Goal: Information Seeking & Learning: Learn about a topic

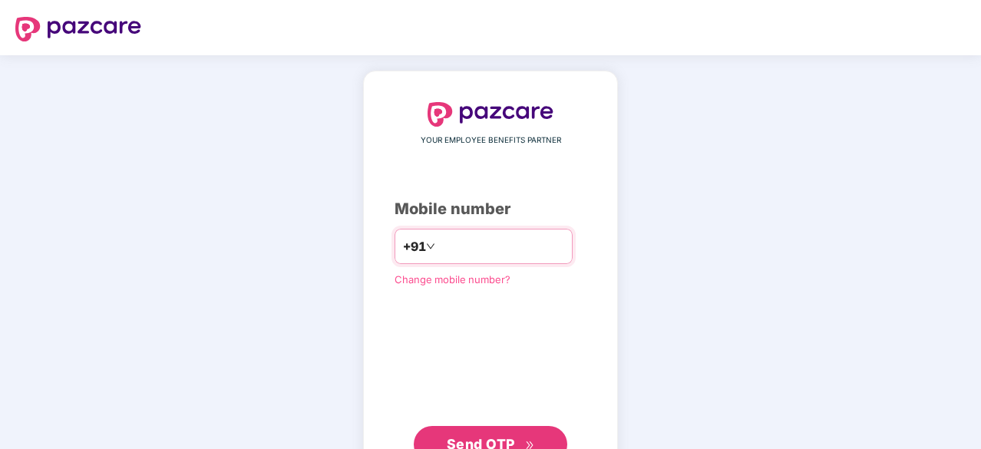
type input "**********"
click at [523, 430] on button "Send OTP" at bounding box center [490, 442] width 153 height 37
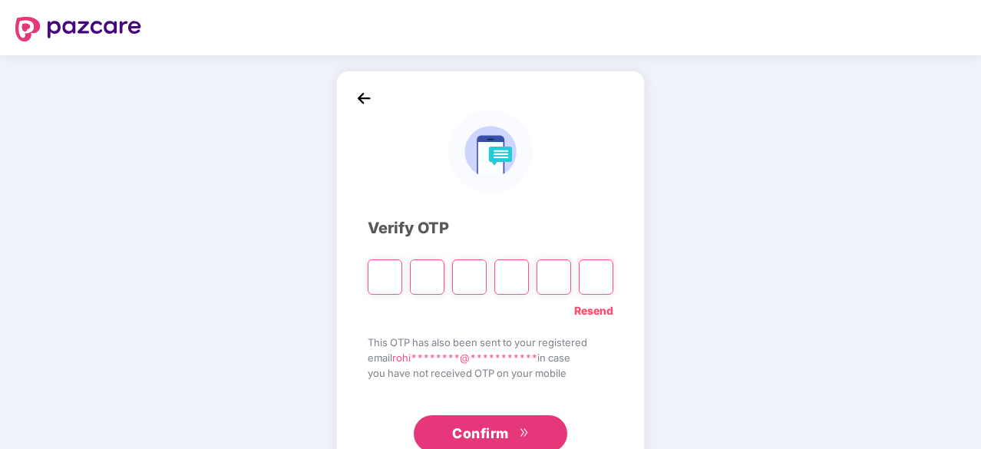
type input "*"
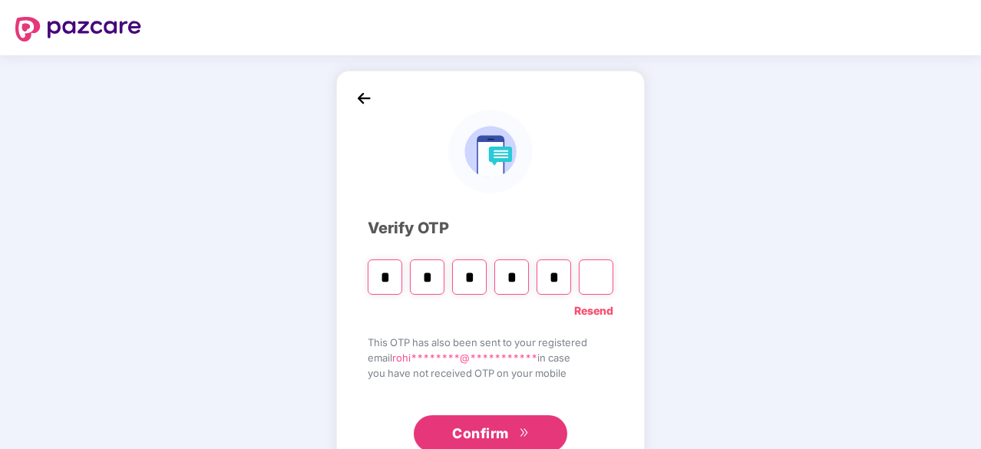
type input "*"
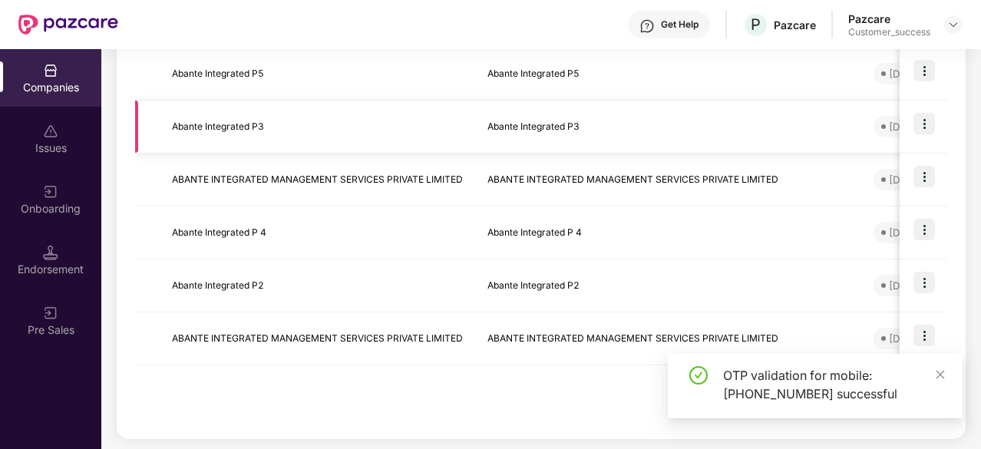
scroll to position [295, 0]
click at [941, 378] on icon "close" at bounding box center [940, 374] width 11 height 11
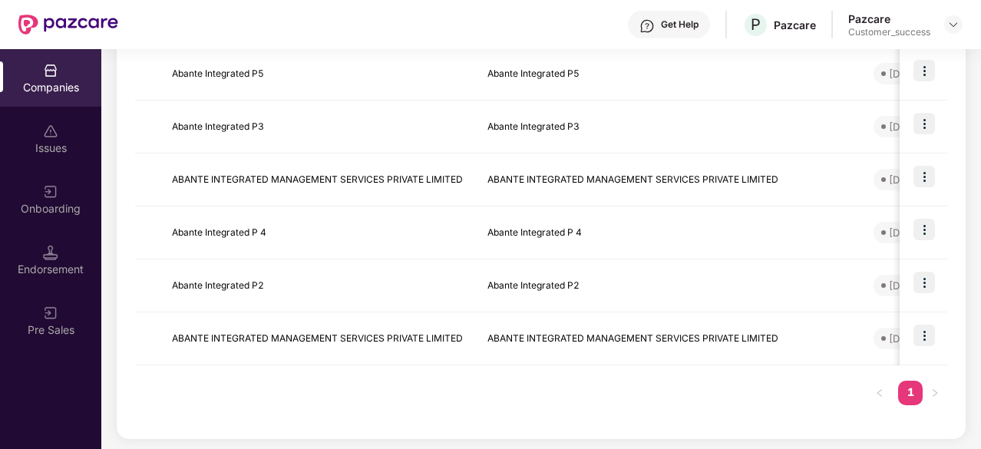
click at [33, 203] on div "Onboarding" at bounding box center [50, 208] width 101 height 15
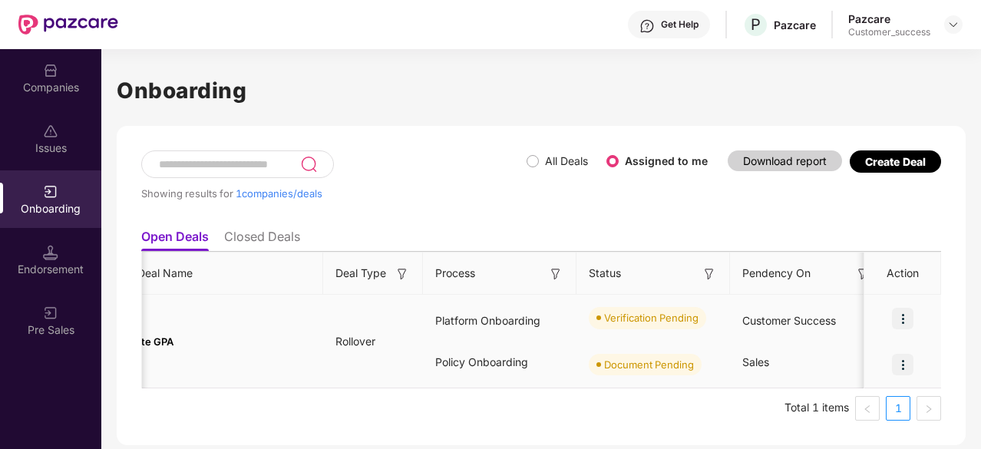
scroll to position [0, 0]
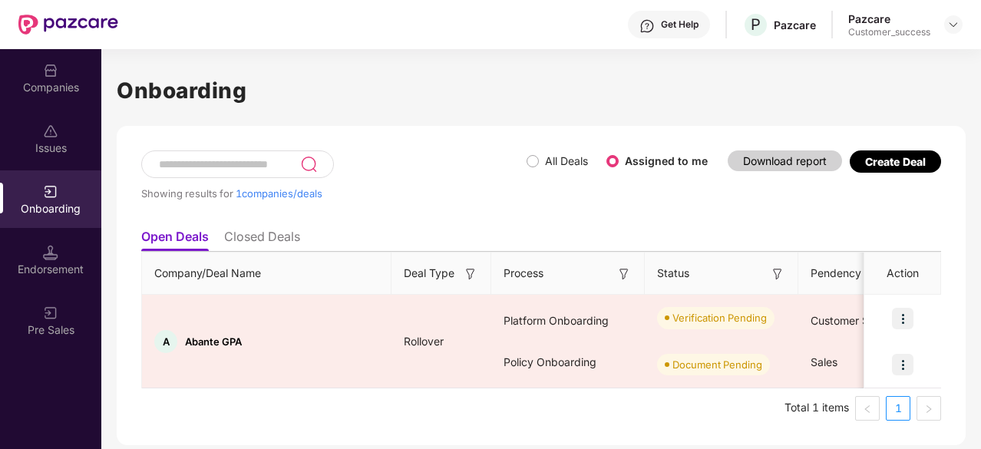
click at [66, 155] on div "Issues" at bounding box center [50, 147] width 101 height 15
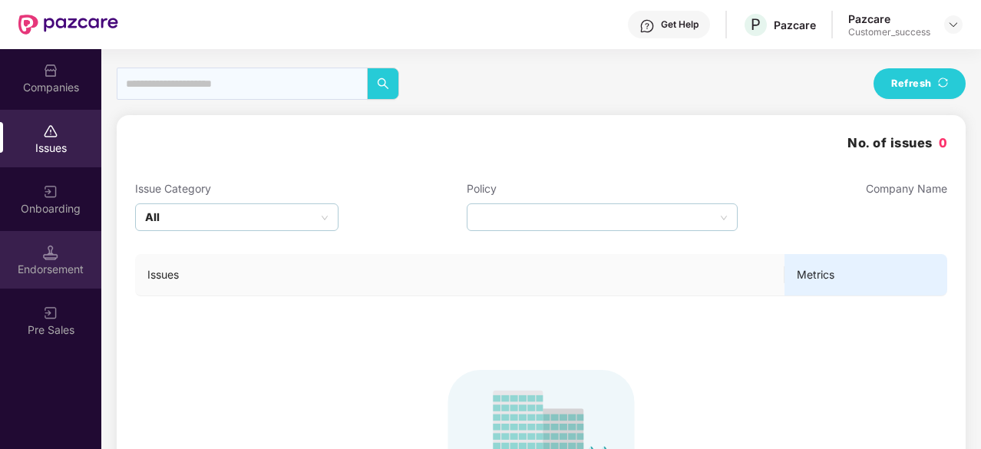
click at [42, 265] on div "Endorsement" at bounding box center [50, 269] width 101 height 15
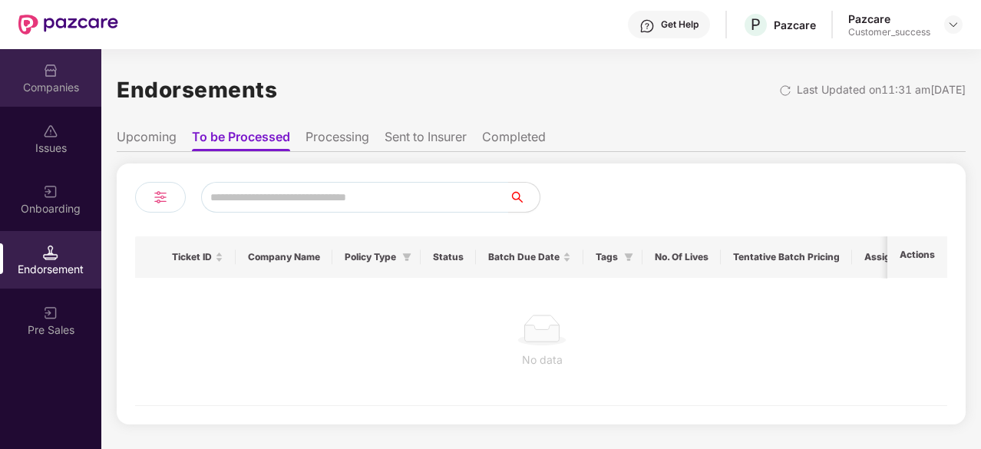
click at [58, 86] on div "Companies" at bounding box center [50, 87] width 101 height 15
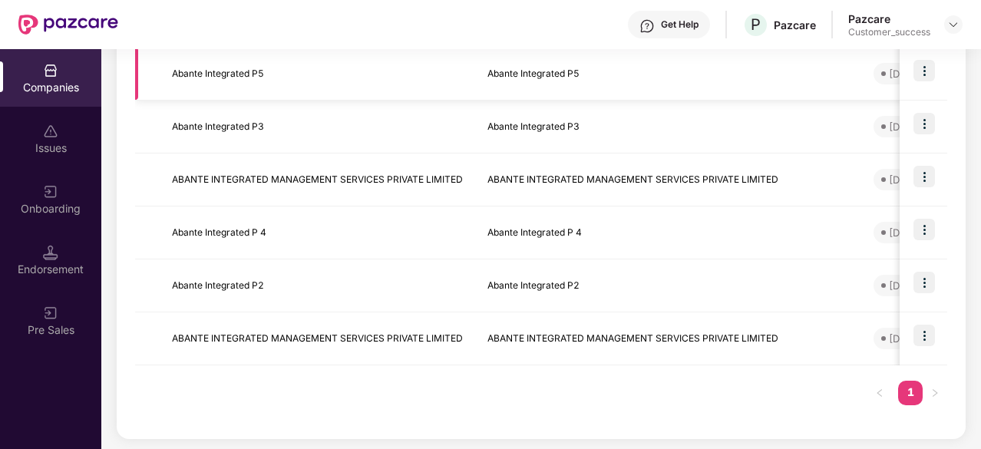
scroll to position [293, 0]
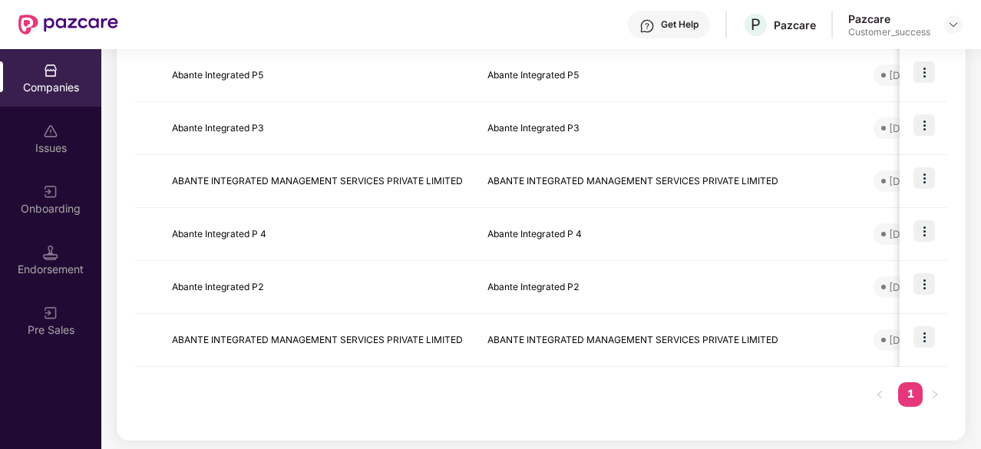
drag, startPoint x: 351, startPoint y: 347, endPoint x: 614, endPoint y: 421, distance: 272.8
click at [614, 421] on div "Reports New Company Showing results for 6 companies. Registered name Display na…" at bounding box center [541, 180] width 849 height 520
drag, startPoint x: 614, startPoint y: 421, endPoint x: 582, endPoint y: 417, distance: 31.7
click at [582, 417] on div "Reports New Company Showing results for 6 companies. Registered name Display na…" at bounding box center [541, 180] width 849 height 520
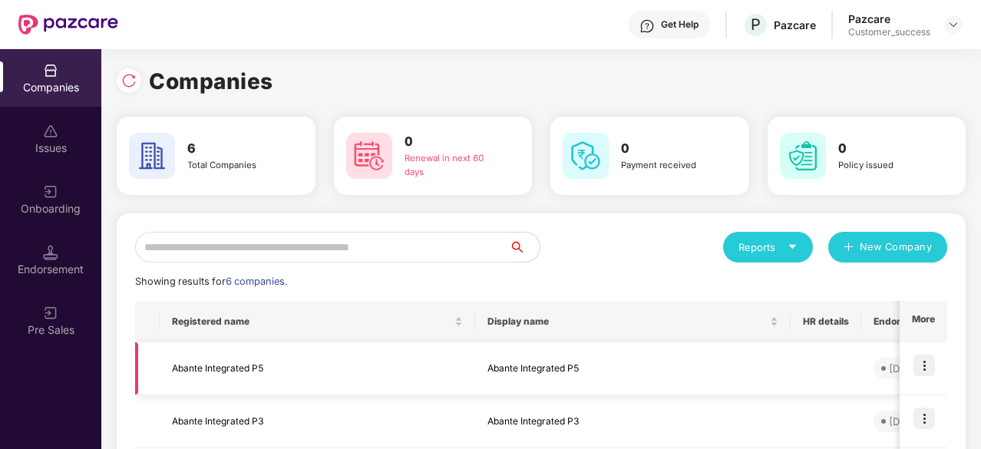
click at [921, 366] on img at bounding box center [923, 365] width 21 height 21
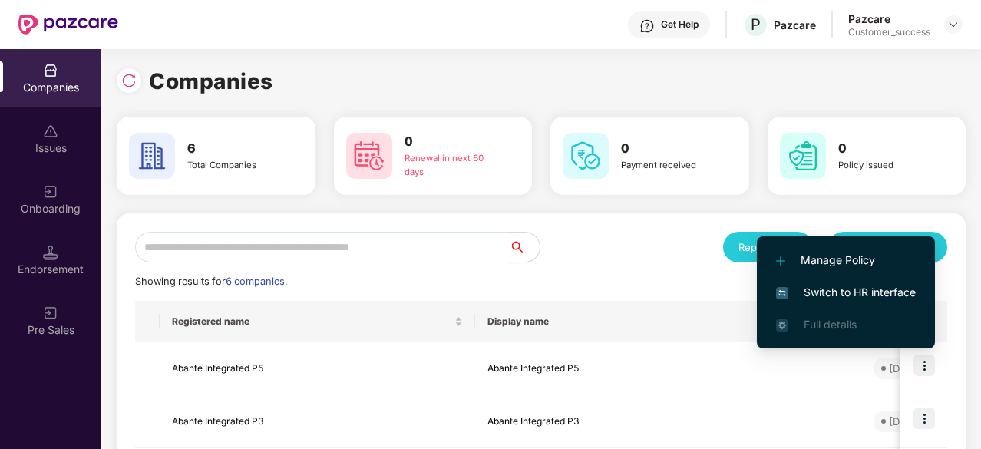
click at [843, 289] on span "Switch to HR interface" at bounding box center [846, 292] width 140 height 17
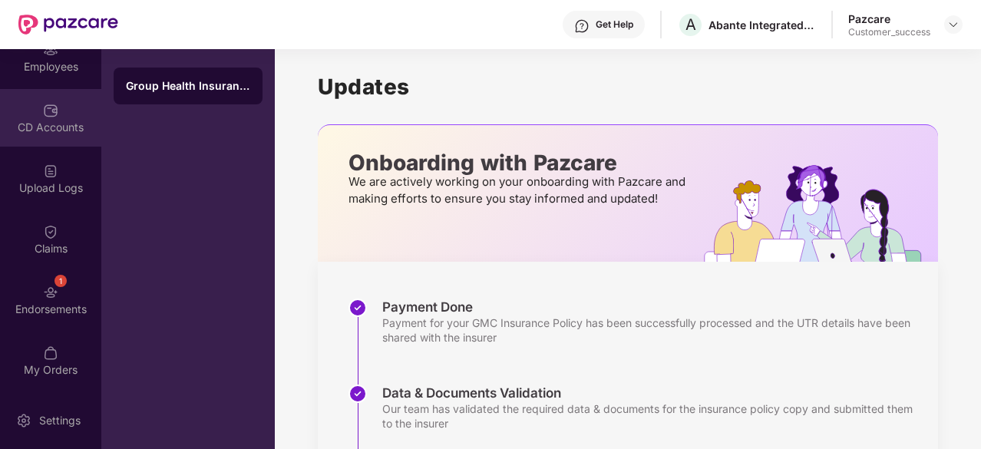
scroll to position [201, 0]
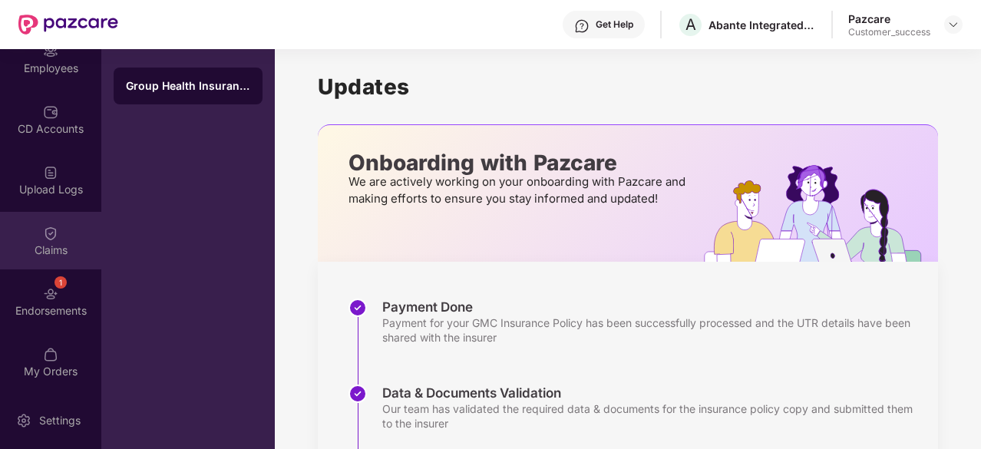
click at [57, 254] on div "Claims" at bounding box center [50, 249] width 101 height 15
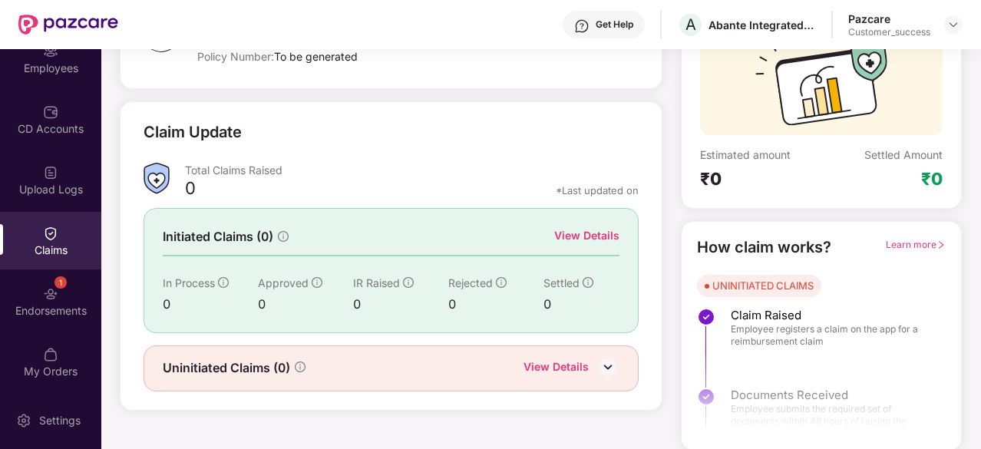
scroll to position [149, 0]
click at [618, 364] on img at bounding box center [607, 368] width 23 height 23
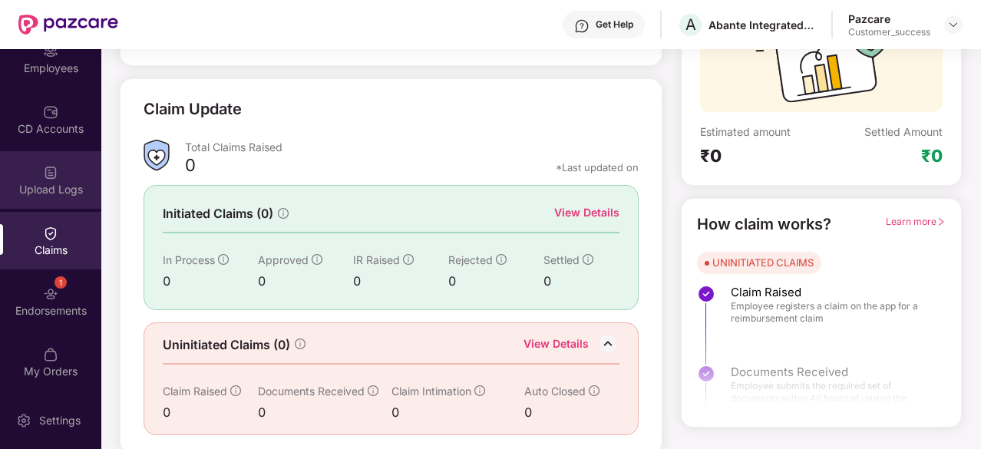
scroll to position [198, 0]
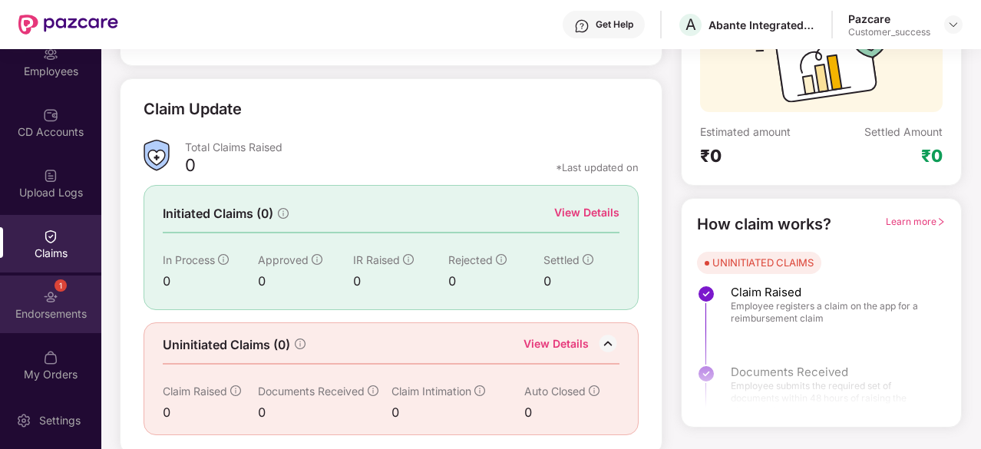
click at [43, 311] on div "Endorsements" at bounding box center [50, 313] width 101 height 15
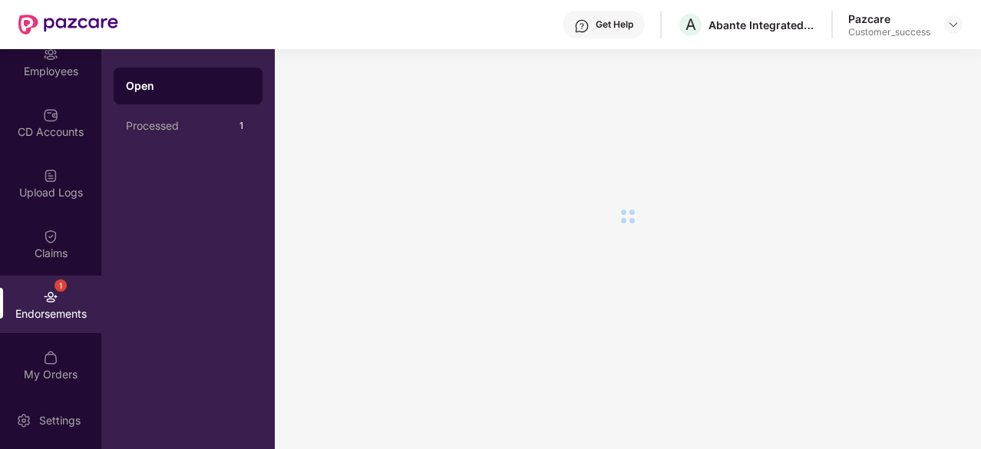
scroll to position [0, 0]
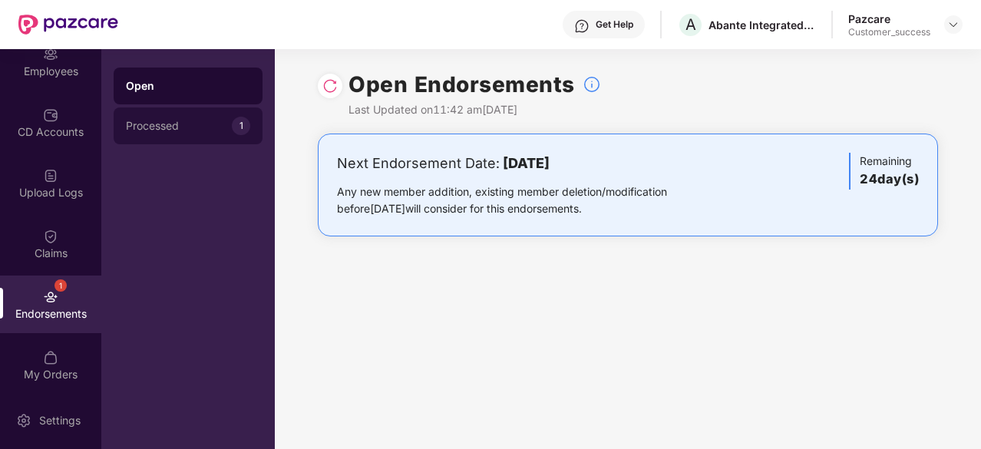
click at [218, 128] on div "Processed" at bounding box center [179, 126] width 106 height 12
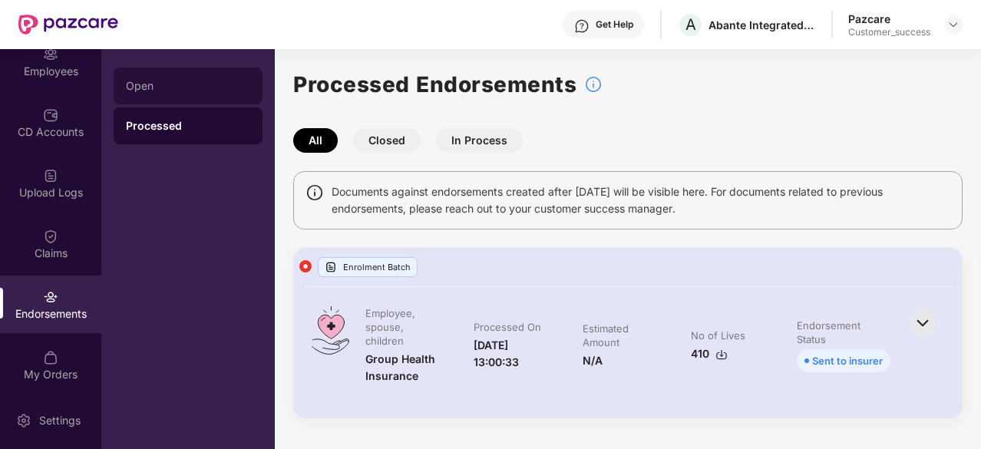
click at [203, 78] on div "Open" at bounding box center [188, 86] width 149 height 37
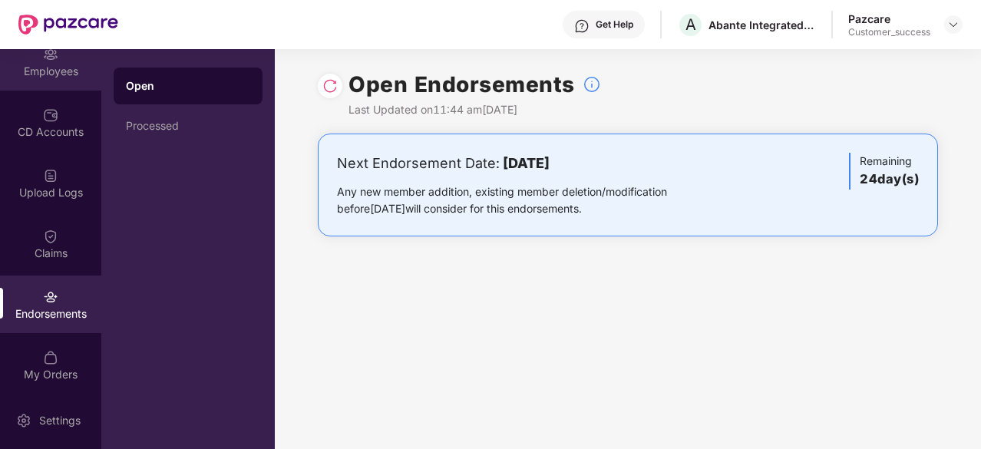
click at [51, 71] on div "Employees" at bounding box center [50, 71] width 101 height 15
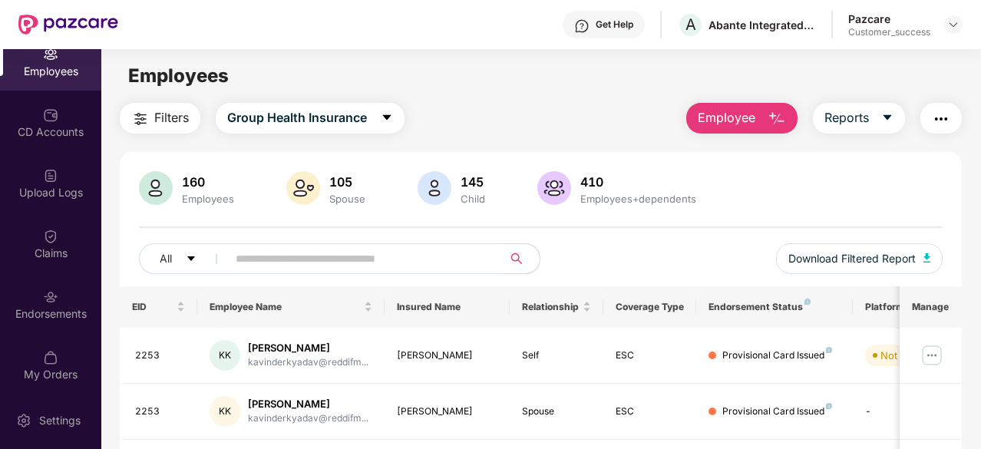
click at [755, 114] on span "Employee" at bounding box center [727, 117] width 58 height 19
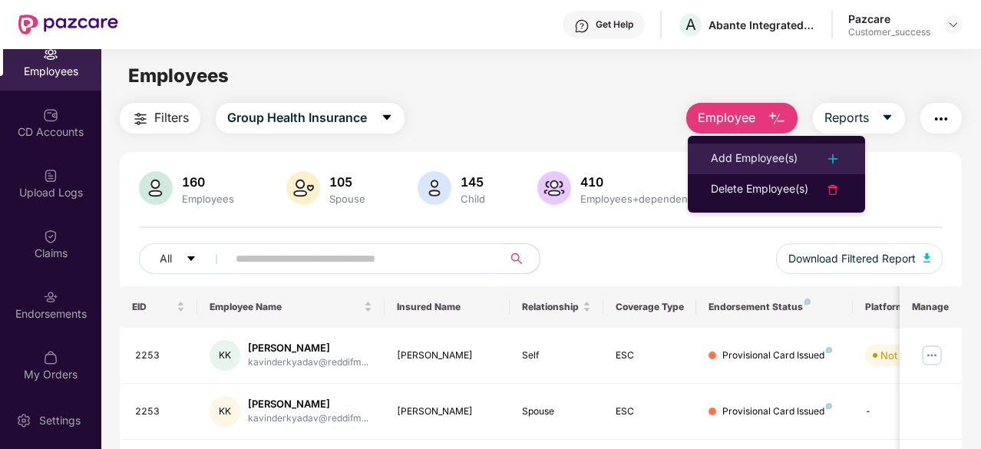
click at [830, 163] on img at bounding box center [832, 159] width 18 height 18
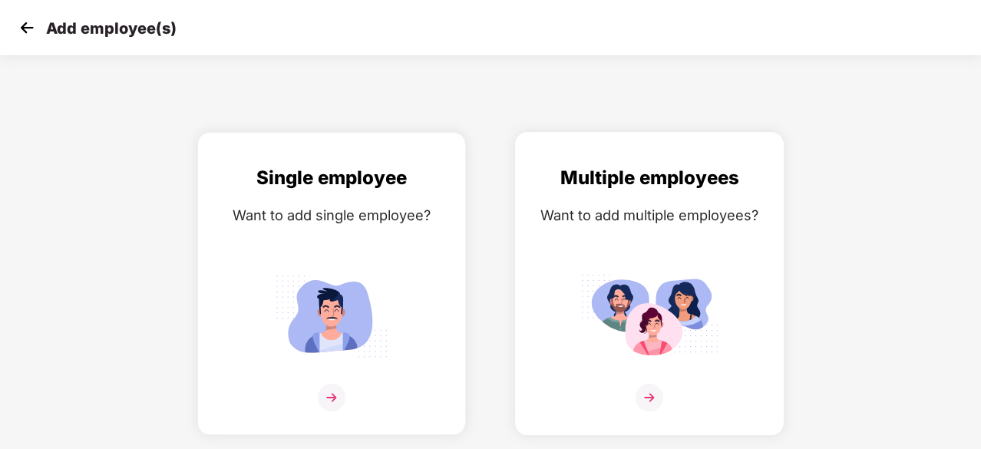
click at [651, 388] on img at bounding box center [649, 398] width 28 height 28
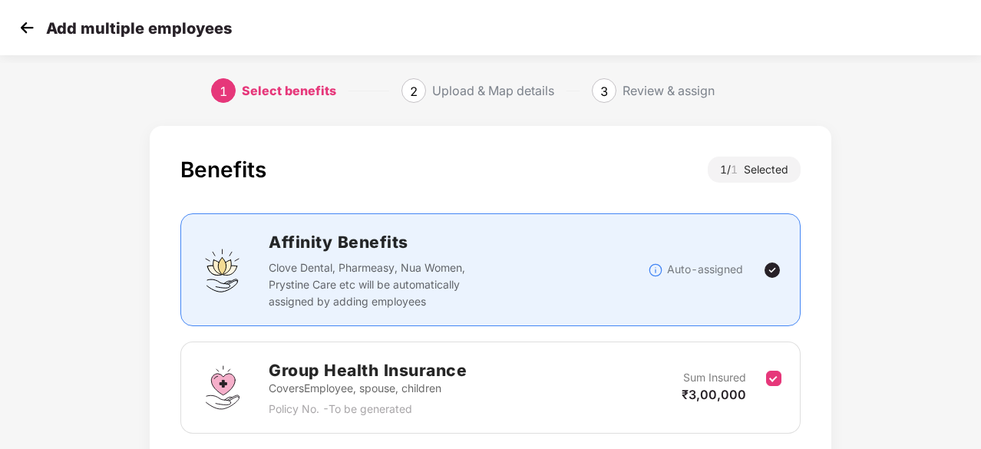
scroll to position [117, 0]
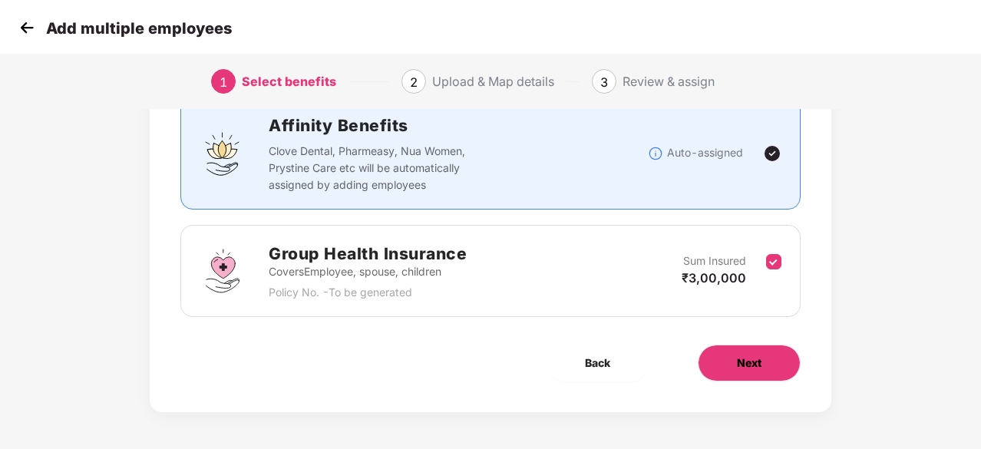
click at [757, 366] on span "Next" at bounding box center [749, 363] width 25 height 17
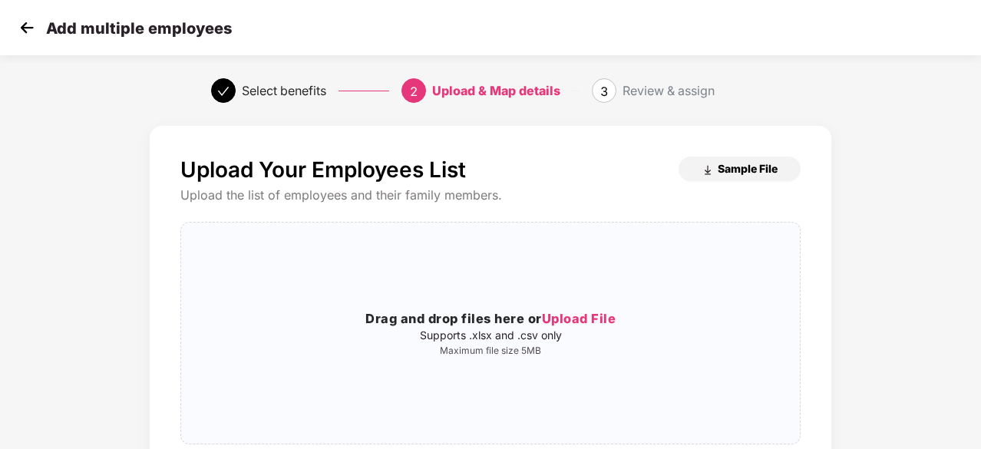
click at [728, 160] on button "Sample File" at bounding box center [739, 169] width 122 height 25
click at [23, 34] on img at bounding box center [26, 27] width 23 height 23
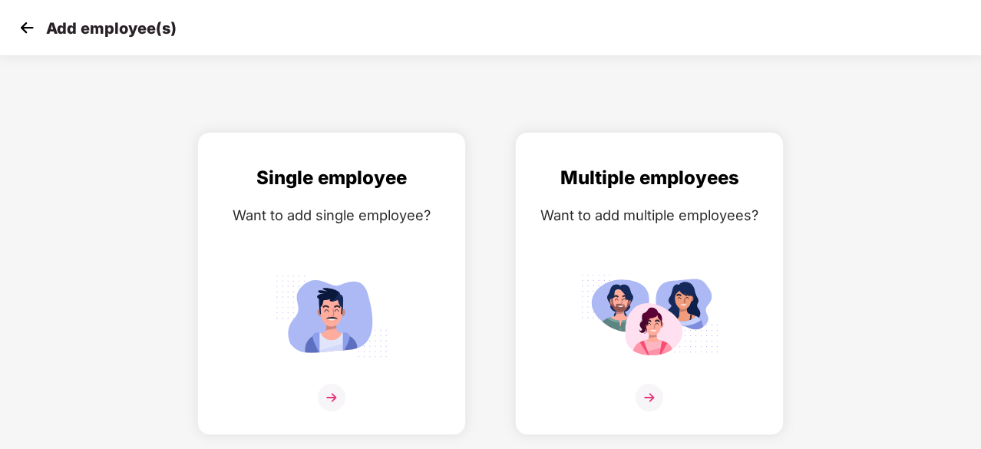
click at [35, 29] on img at bounding box center [26, 27] width 23 height 23
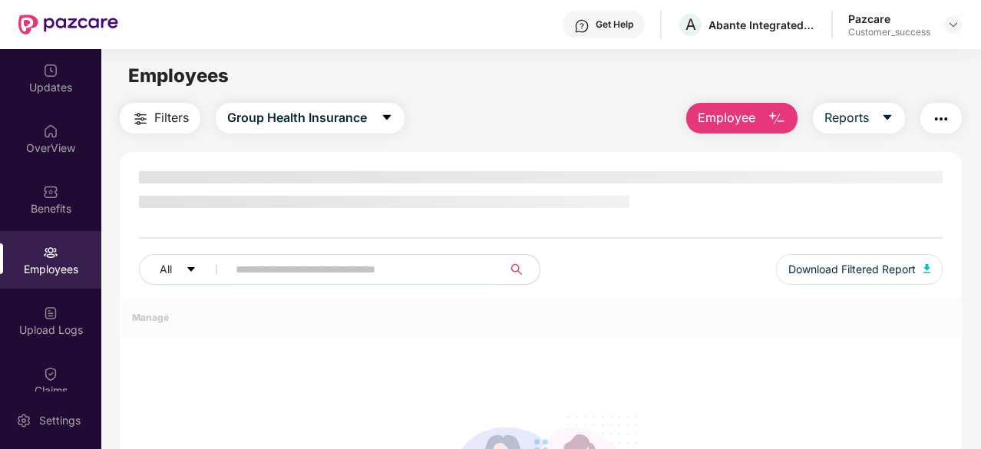
click at [778, 122] on img "button" at bounding box center [776, 119] width 18 height 18
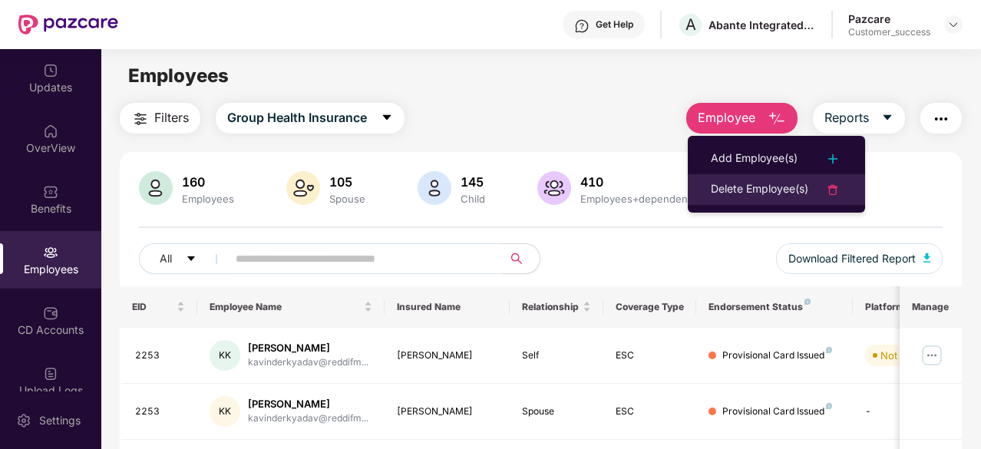
click at [815, 193] on div at bounding box center [825, 189] width 34 height 18
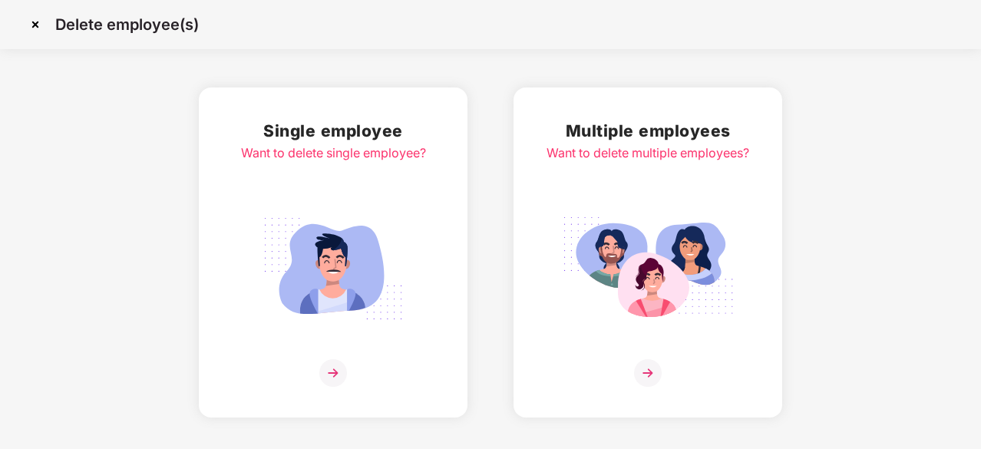
click at [652, 377] on img at bounding box center [648, 373] width 28 height 28
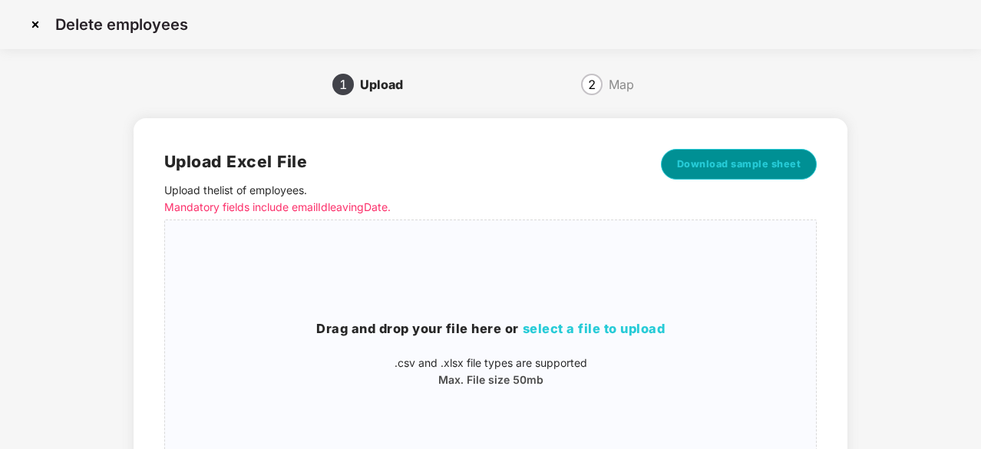
click at [802, 155] on button "Download sample sheet" at bounding box center [739, 164] width 157 height 31
click at [35, 27] on img at bounding box center [35, 24] width 25 height 25
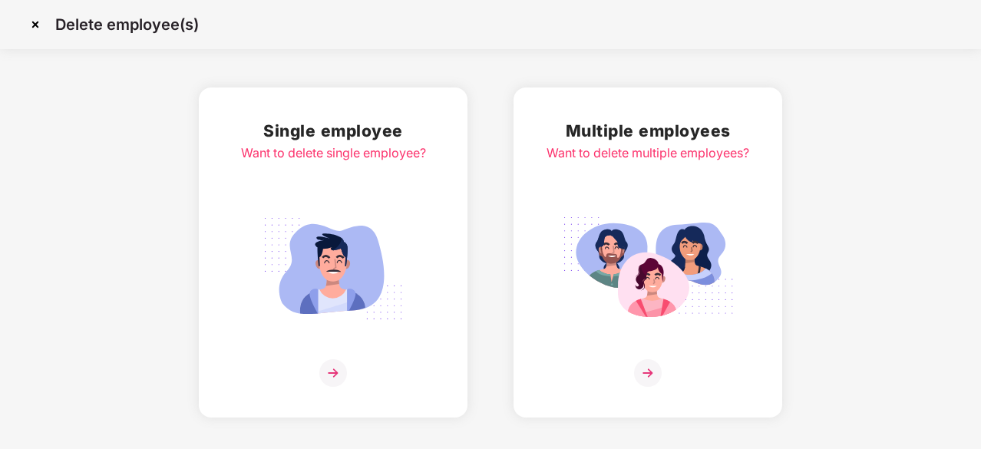
click at [38, 25] on img at bounding box center [35, 24] width 25 height 25
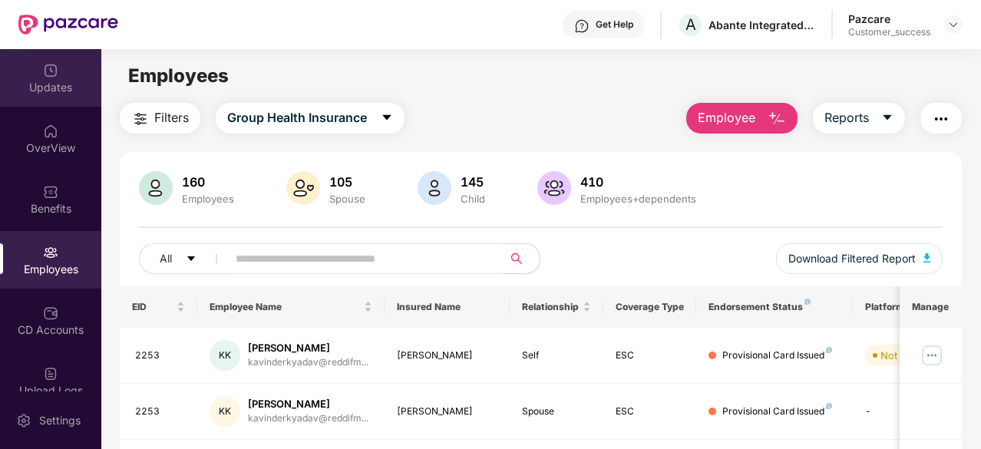
click at [58, 74] on div "Updates" at bounding box center [50, 78] width 101 height 58
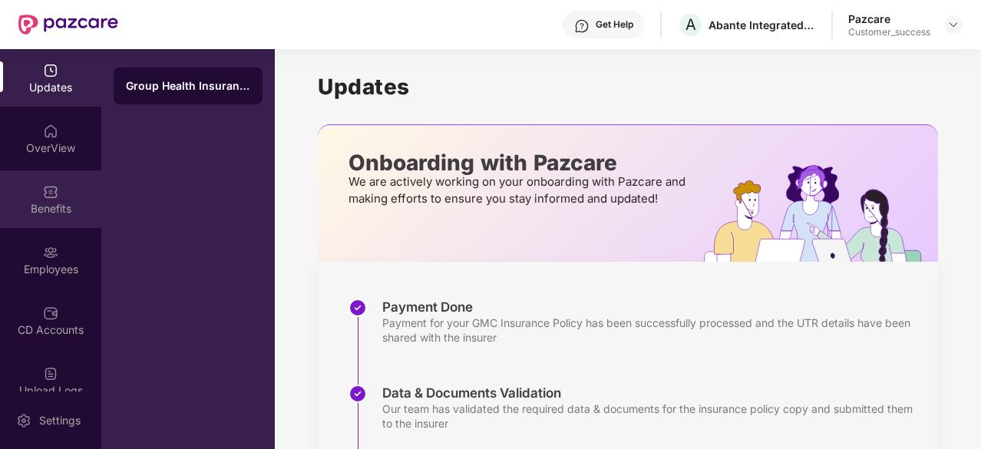
click at [37, 194] on div "Benefits" at bounding box center [50, 199] width 101 height 58
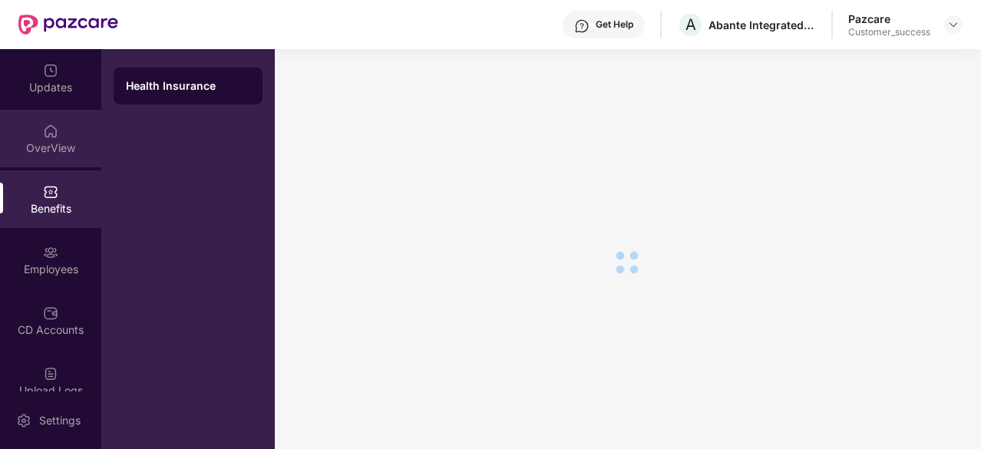
click at [53, 134] on img at bounding box center [50, 131] width 15 height 15
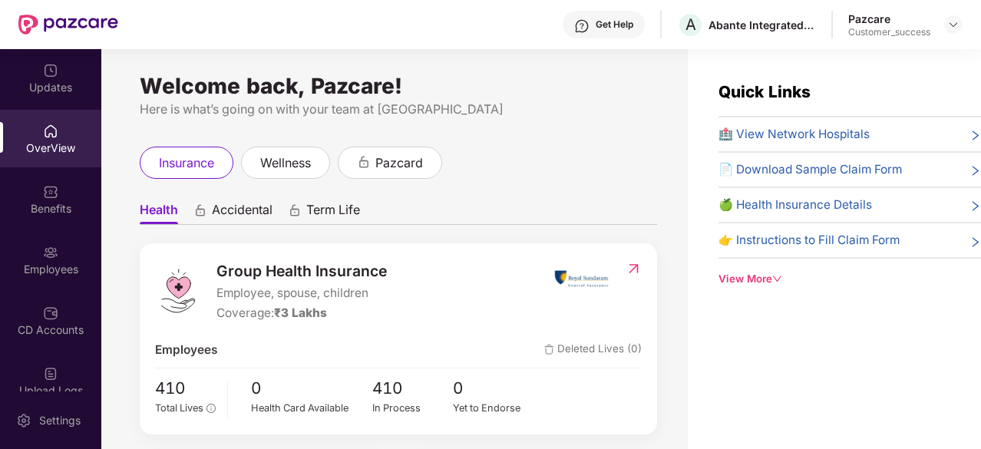
click at [247, 214] on span "Accidental" at bounding box center [242, 213] width 61 height 22
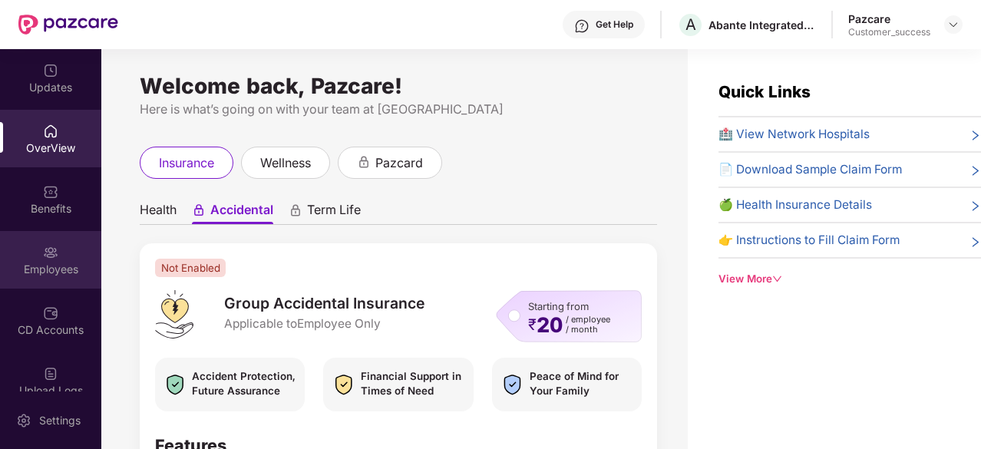
click at [42, 242] on div "Employees" at bounding box center [50, 260] width 101 height 58
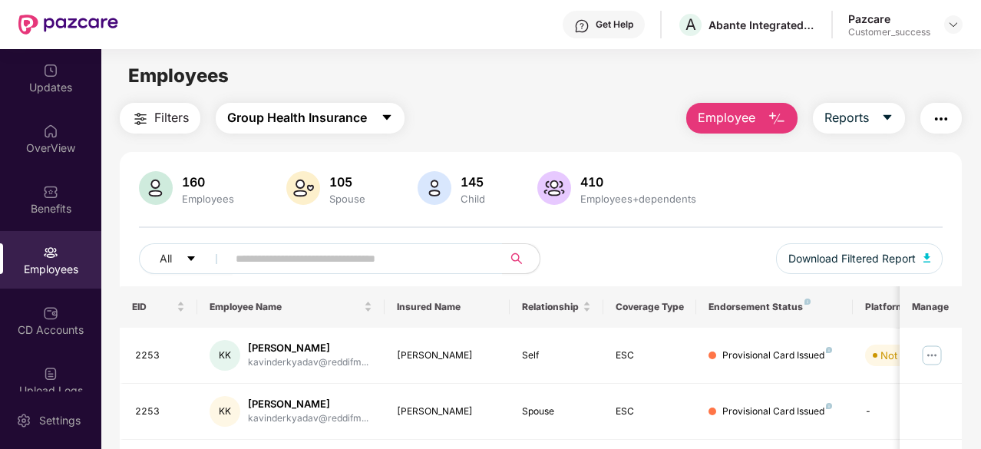
click at [315, 111] on span "Group Health Insurance" at bounding box center [297, 117] width 140 height 19
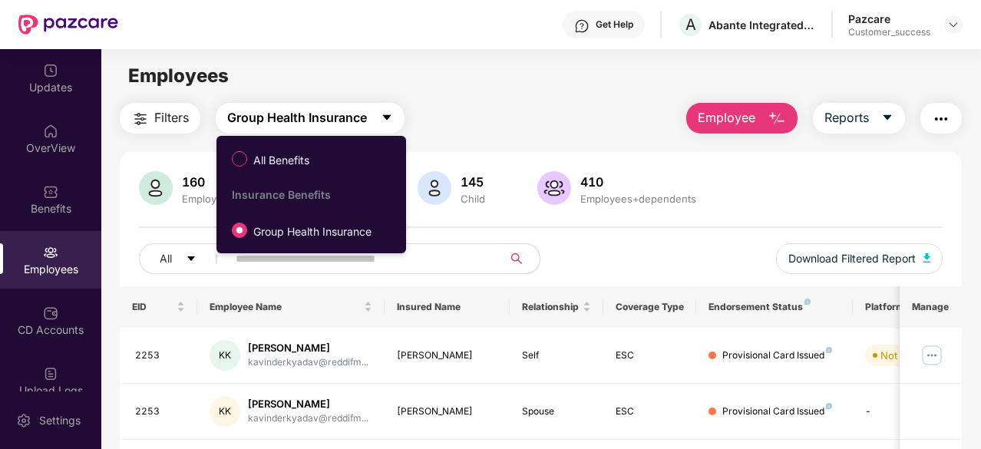
click at [315, 111] on span "Group Health Insurance" at bounding box center [297, 117] width 140 height 19
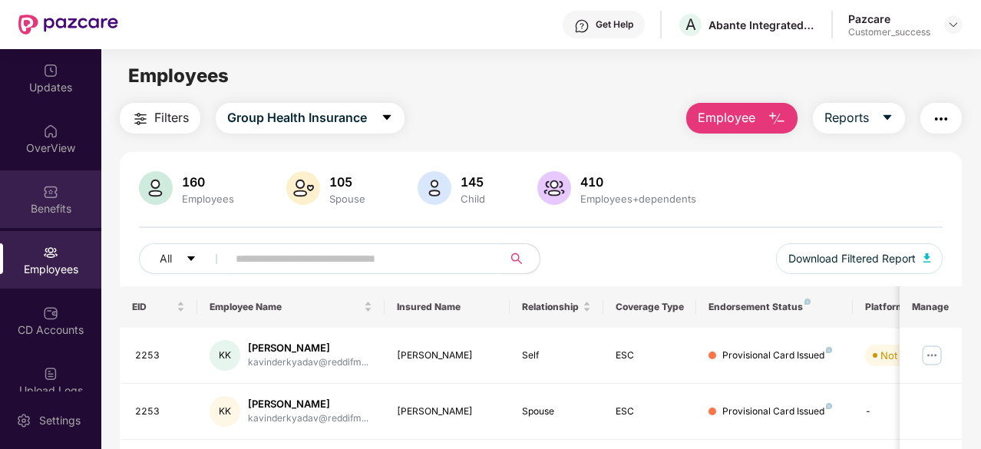
click at [29, 191] on div "Benefits" at bounding box center [50, 199] width 101 height 58
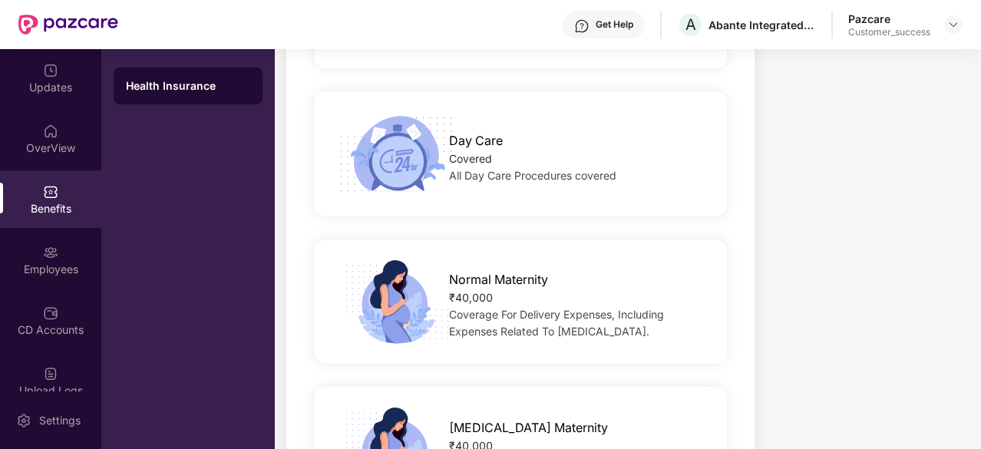
scroll to position [1667, 0]
click at [397, 242] on div "Normal Maternity ₹40,000 Coverage For Delivery Expenses, Including Expenses Rel…" at bounding box center [520, 303] width 413 height 125
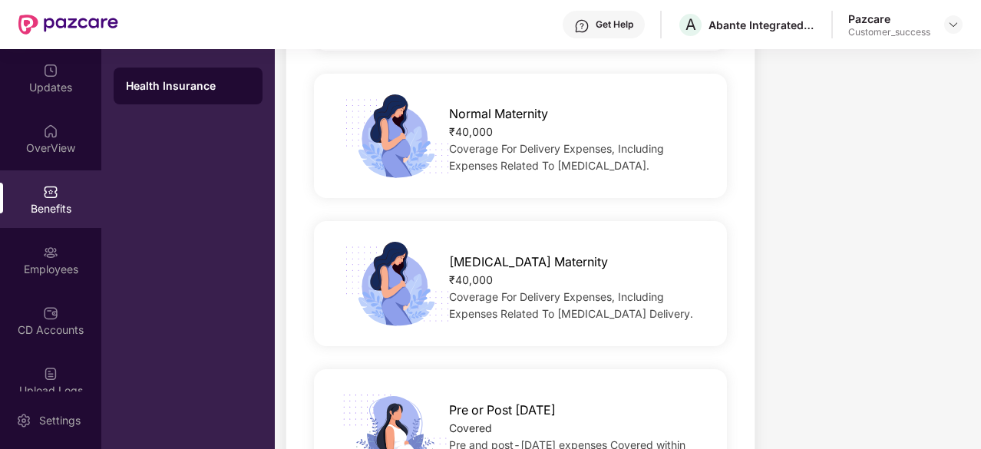
click at [397, 242] on img at bounding box center [395, 283] width 124 height 87
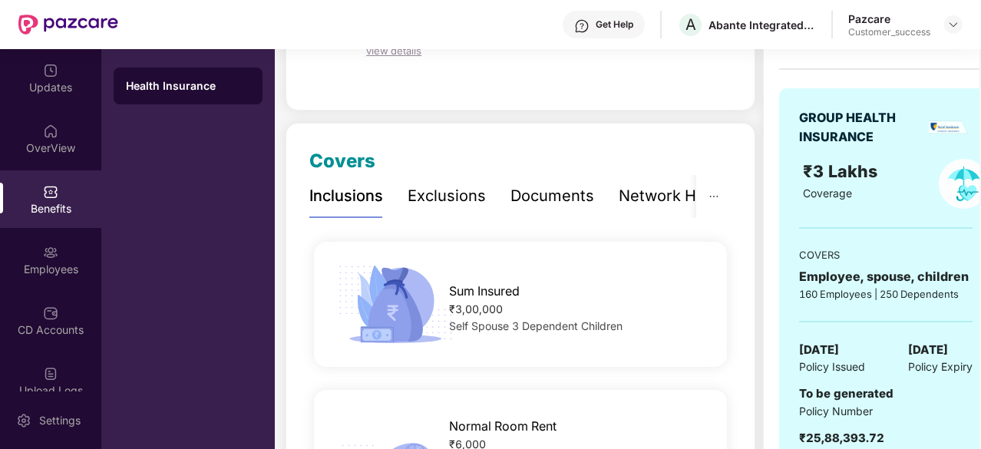
scroll to position [0, 0]
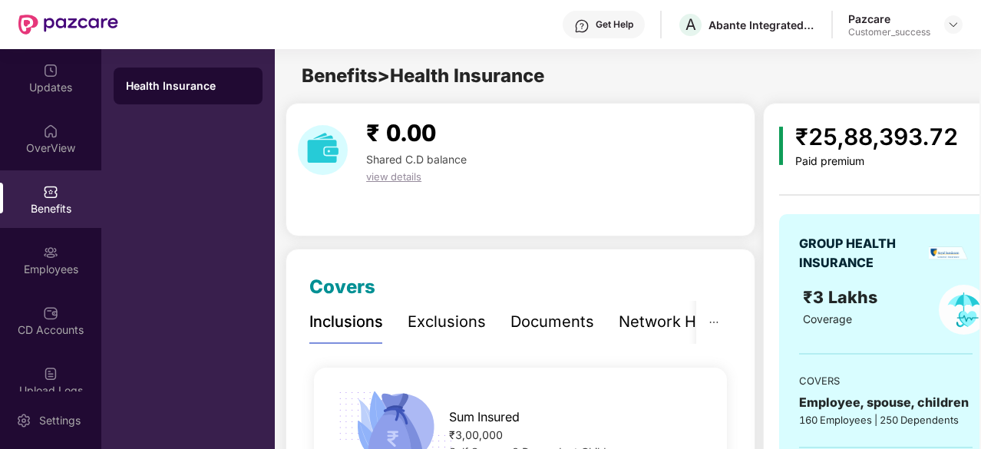
click at [457, 311] on div "Exclusions" at bounding box center [446, 322] width 78 height 24
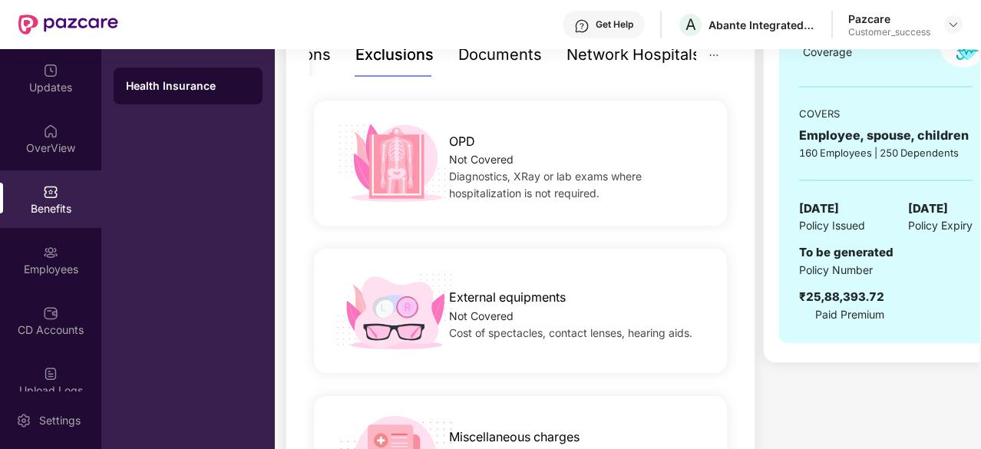
scroll to position [264, 0]
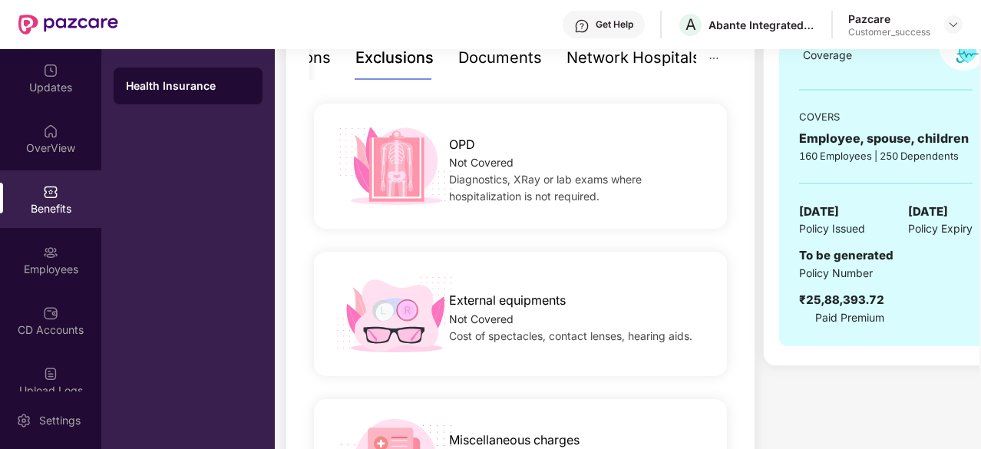
click at [629, 53] on div "Network Hospitals" at bounding box center [633, 58] width 134 height 24
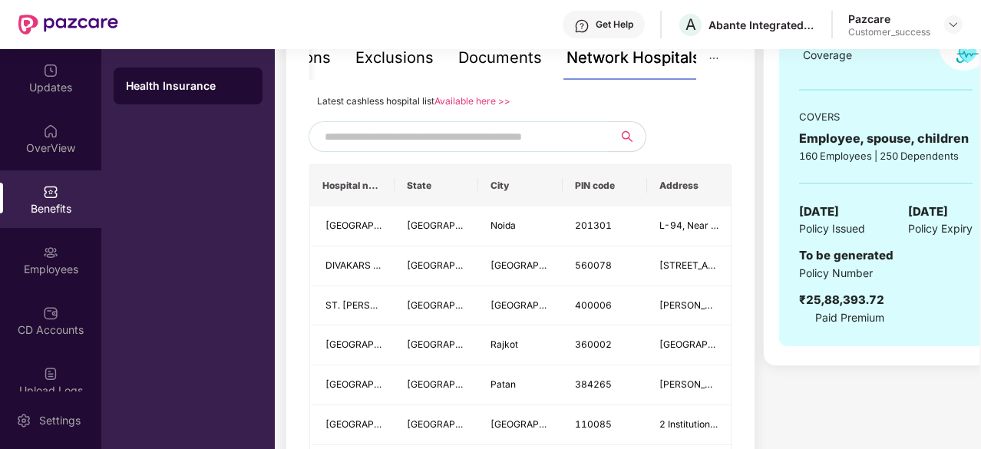
click at [477, 101] on link "Available here >>" at bounding box center [472, 101] width 76 height 12
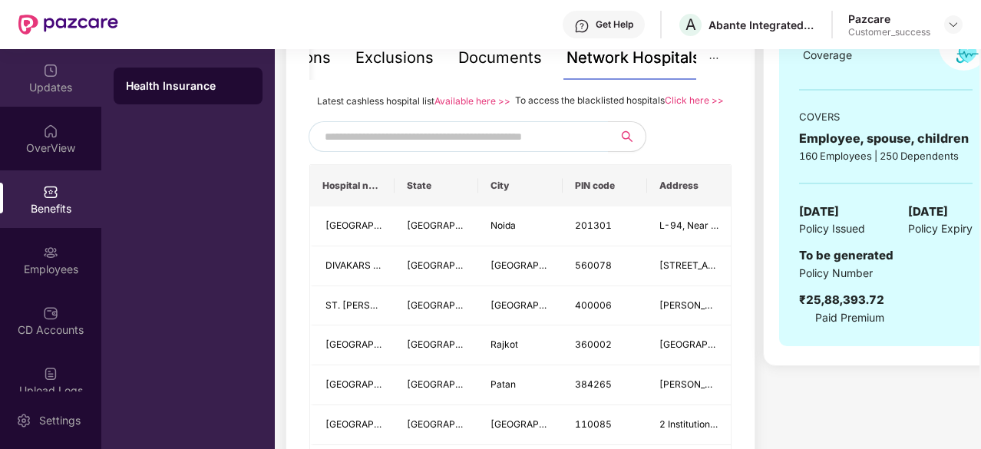
click at [73, 92] on div "Updates" at bounding box center [50, 87] width 101 height 15
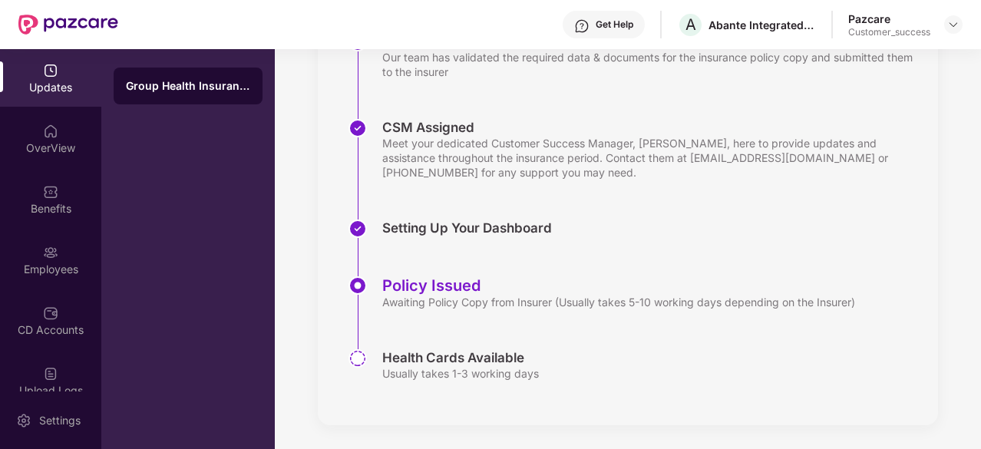
scroll to position [348, 0]
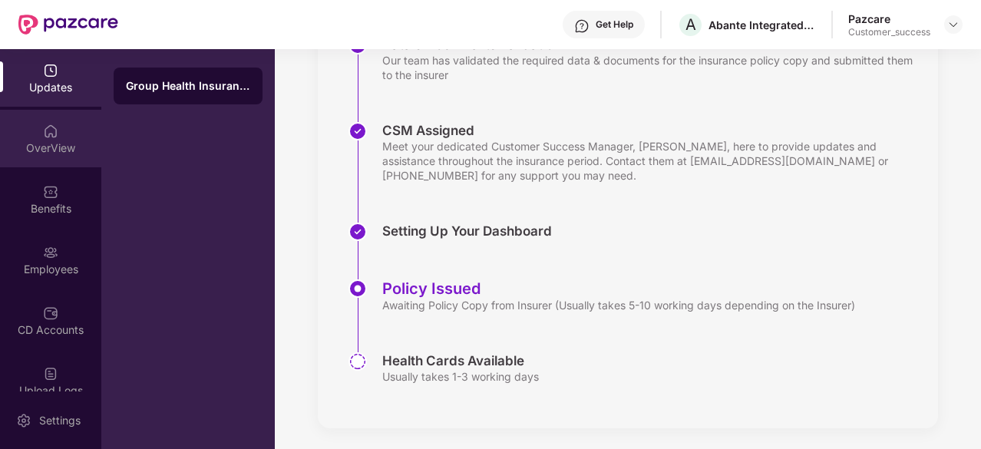
click at [66, 134] on div "OverView" at bounding box center [50, 139] width 101 height 58
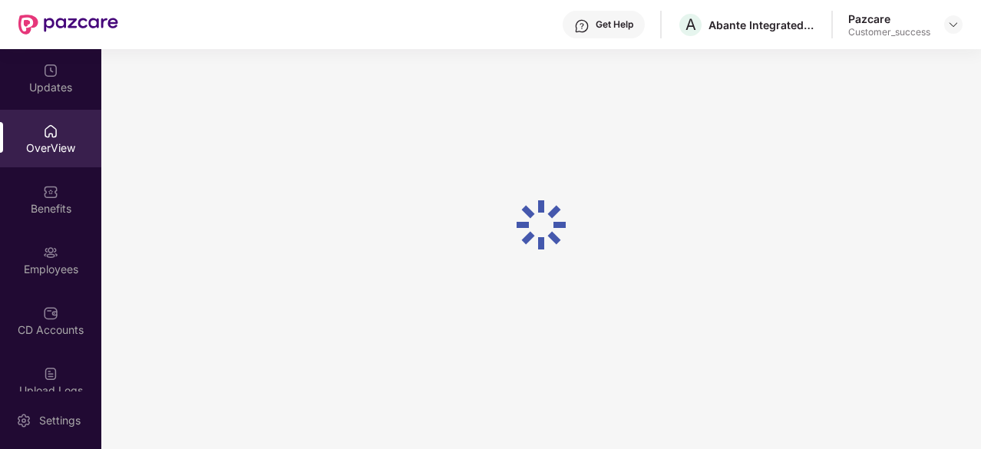
scroll to position [49, 0]
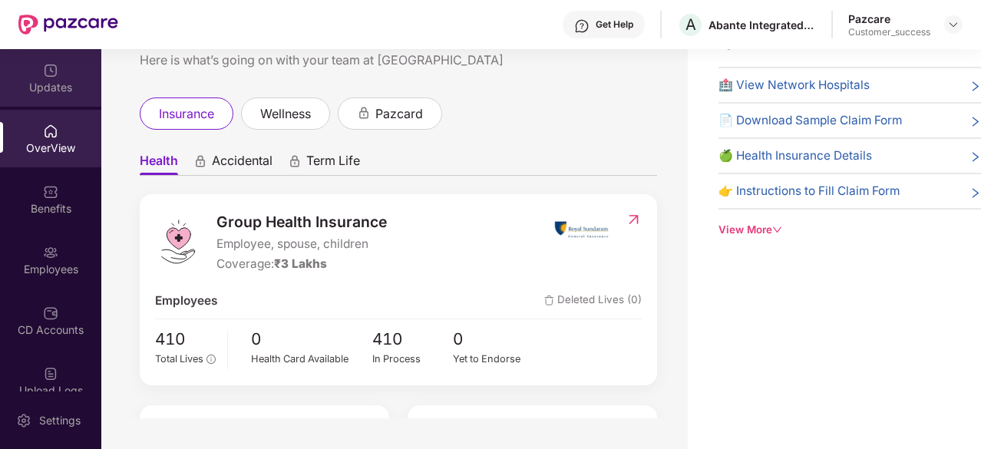
click at [54, 75] on img at bounding box center [50, 70] width 15 height 15
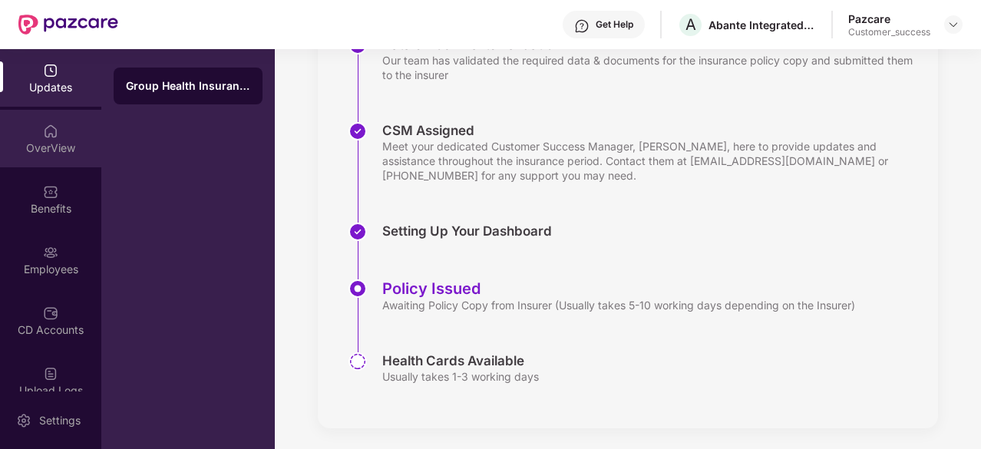
click at [32, 133] on div "OverView" at bounding box center [50, 139] width 101 height 58
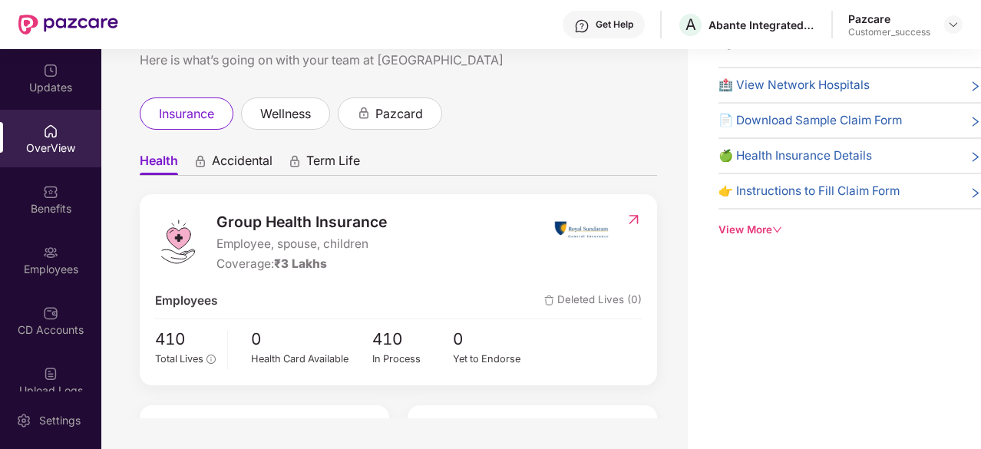
click at [228, 163] on span "Accidental" at bounding box center [242, 164] width 61 height 22
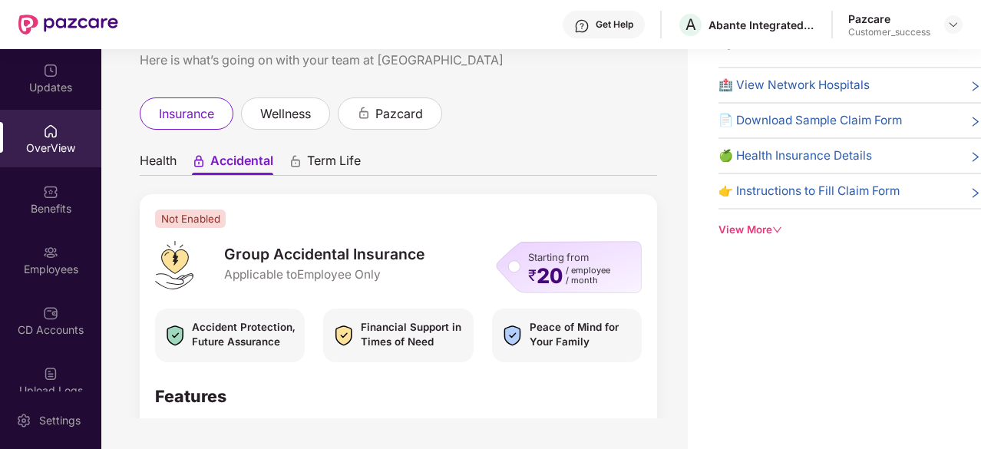
click at [331, 163] on span "Term Life" at bounding box center [334, 164] width 54 height 22
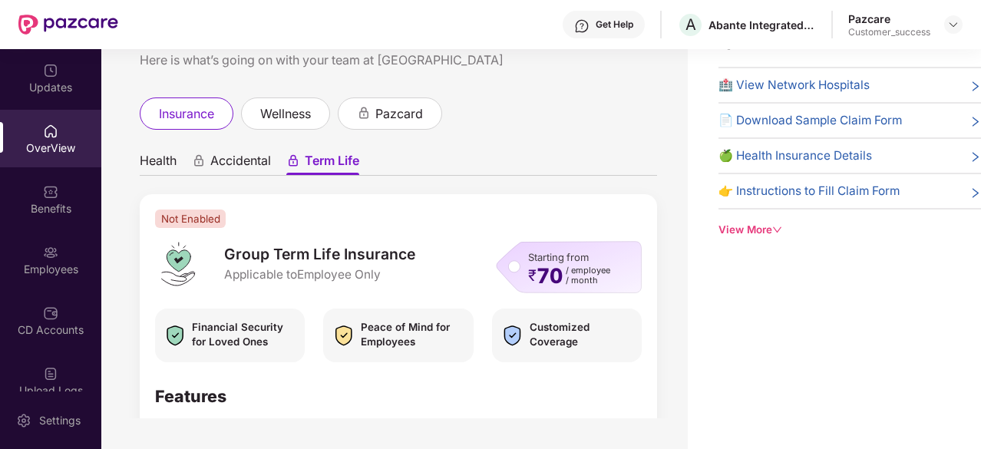
click at [179, 158] on ul "Health Accidental Term Life" at bounding box center [398, 160] width 517 height 31
click at [158, 159] on span "Health" at bounding box center [158, 164] width 37 height 22
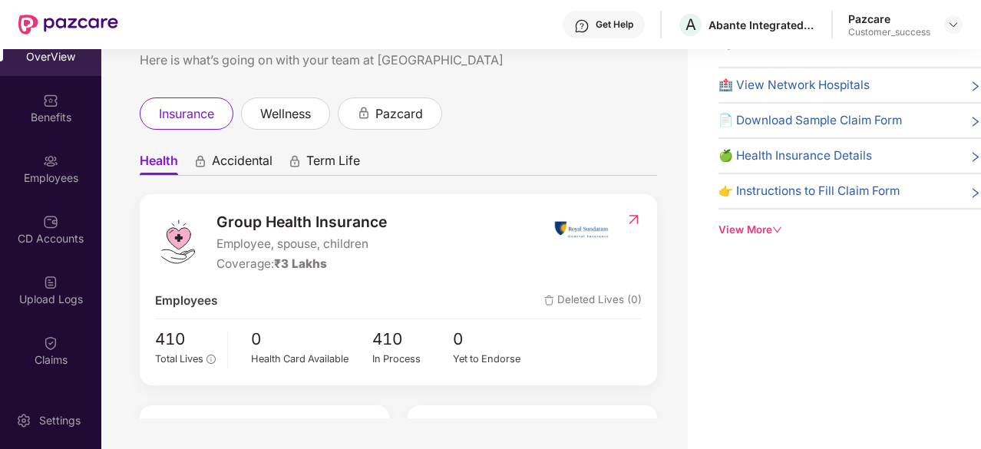
scroll to position [91, 0]
click at [49, 127] on div "Benefits" at bounding box center [50, 109] width 101 height 58
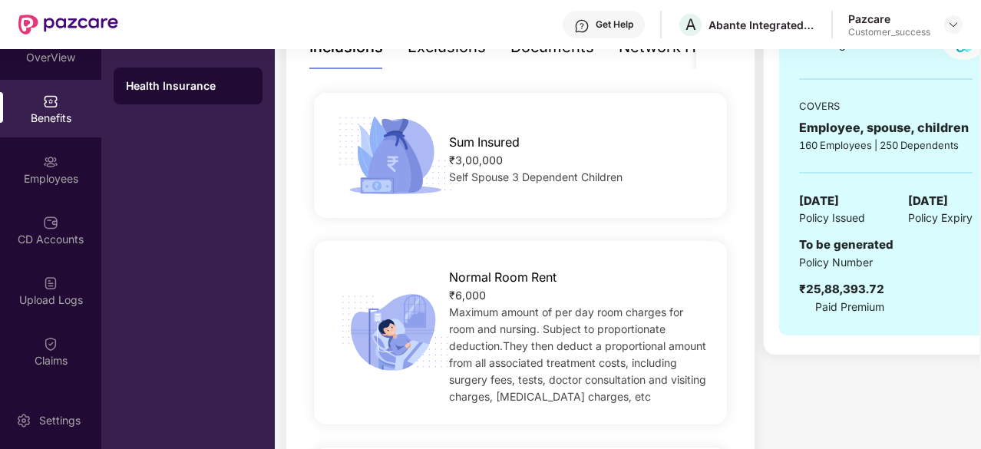
scroll to position [0, 0]
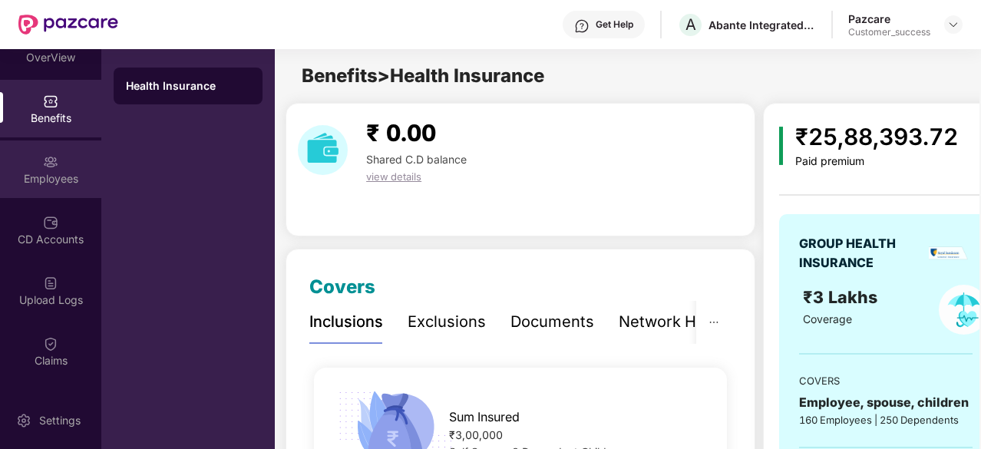
click at [58, 160] on div "Employees" at bounding box center [50, 169] width 101 height 58
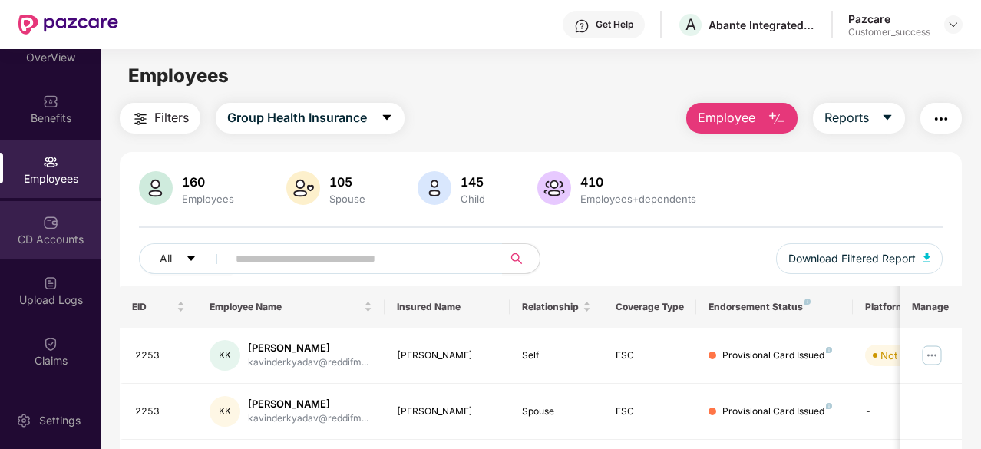
click at [41, 232] on div "CD Accounts" at bounding box center [50, 239] width 101 height 15
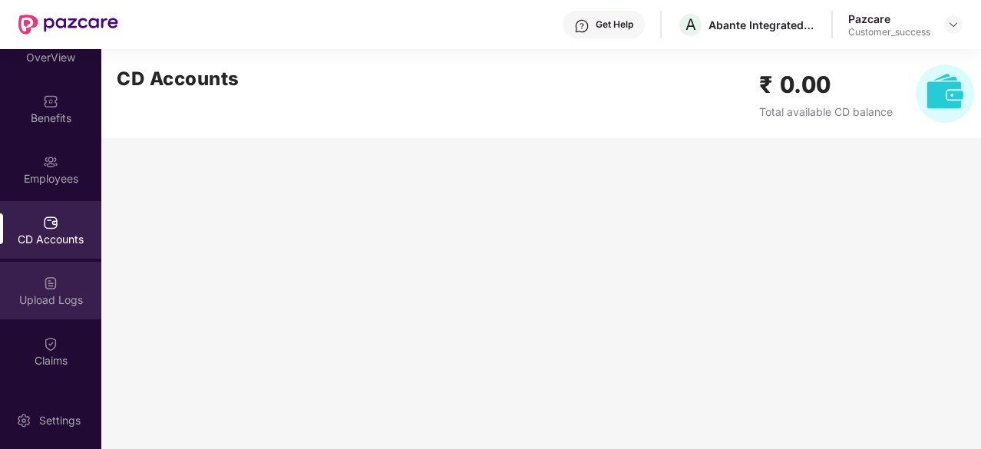
click at [16, 297] on div "Upload Logs" at bounding box center [50, 299] width 101 height 15
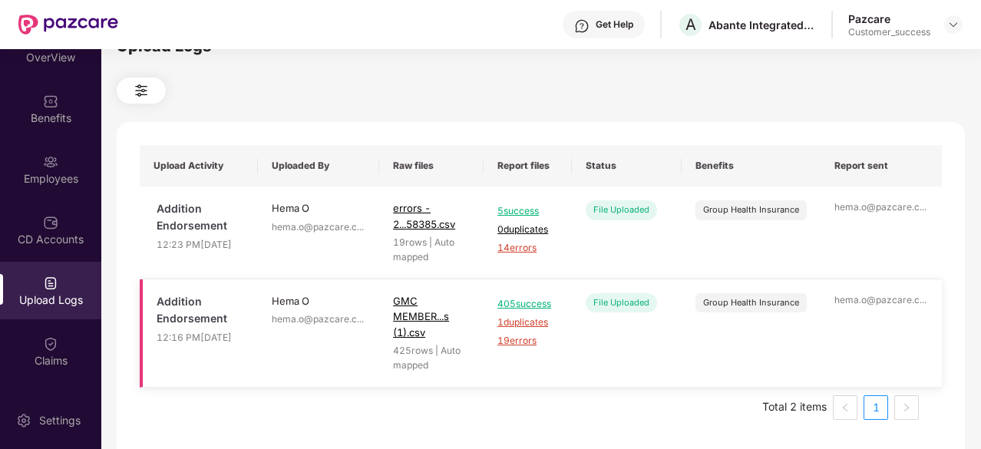
scroll to position [10, 0]
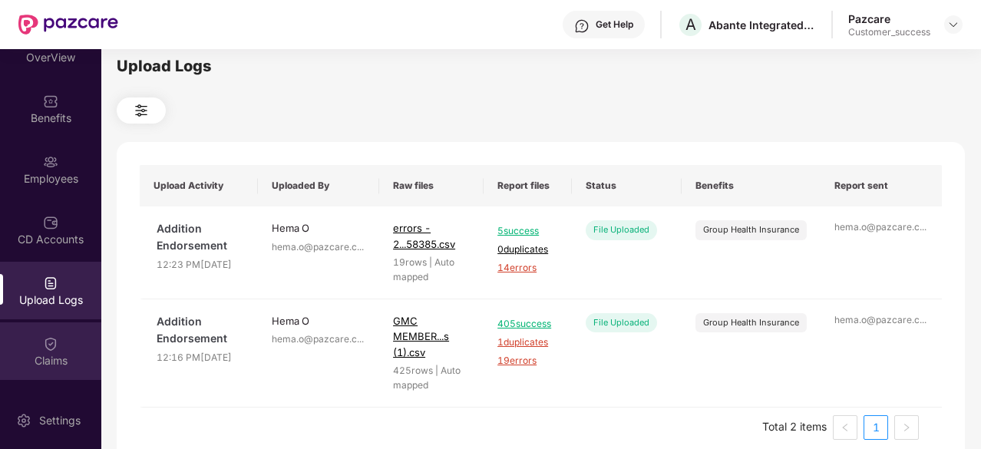
click at [41, 358] on div "Claims" at bounding box center [50, 360] width 101 height 15
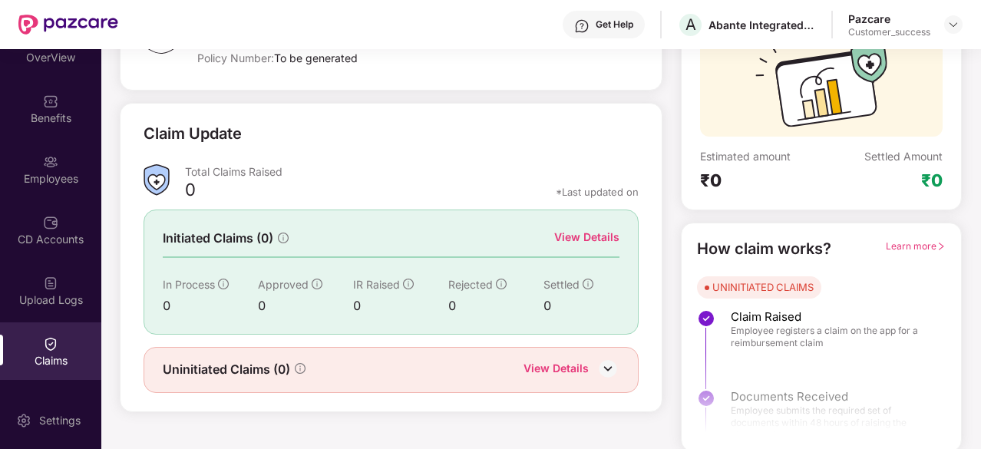
scroll to position [149, 0]
click at [609, 367] on img at bounding box center [607, 368] width 23 height 23
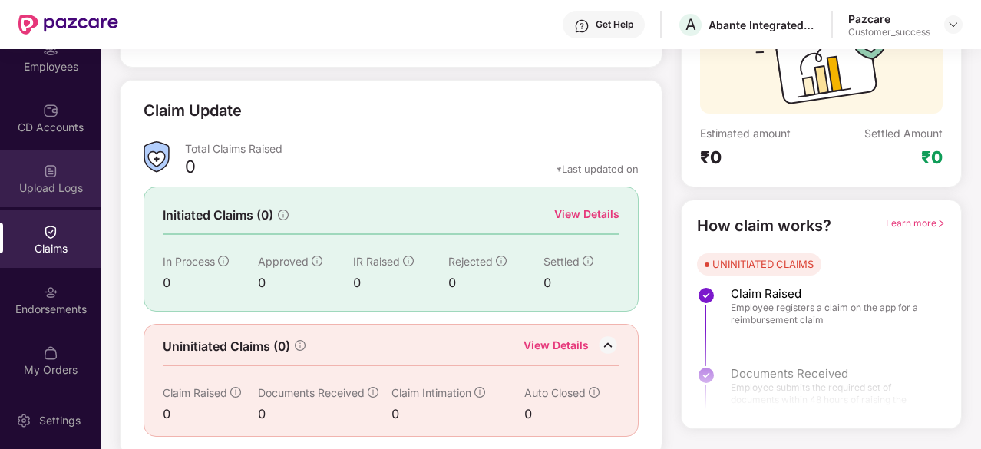
scroll to position [203, 0]
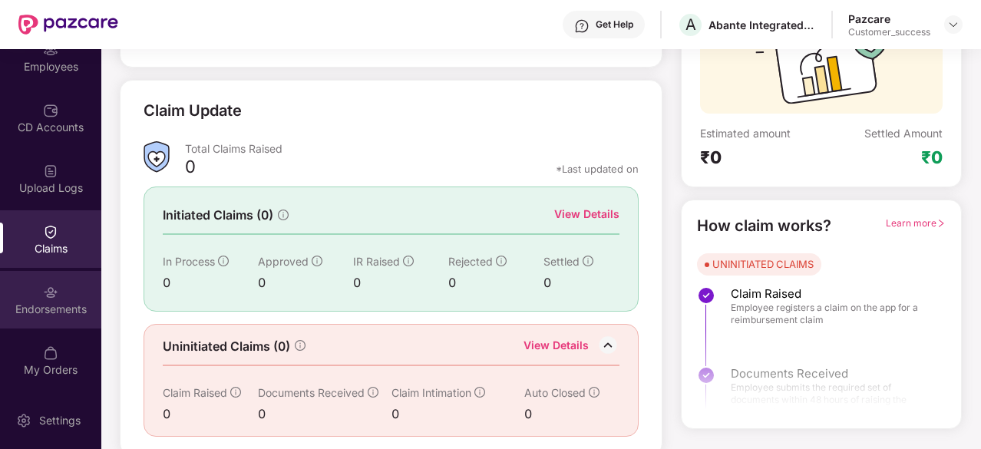
click at [49, 319] on div "Endorsements" at bounding box center [50, 300] width 101 height 58
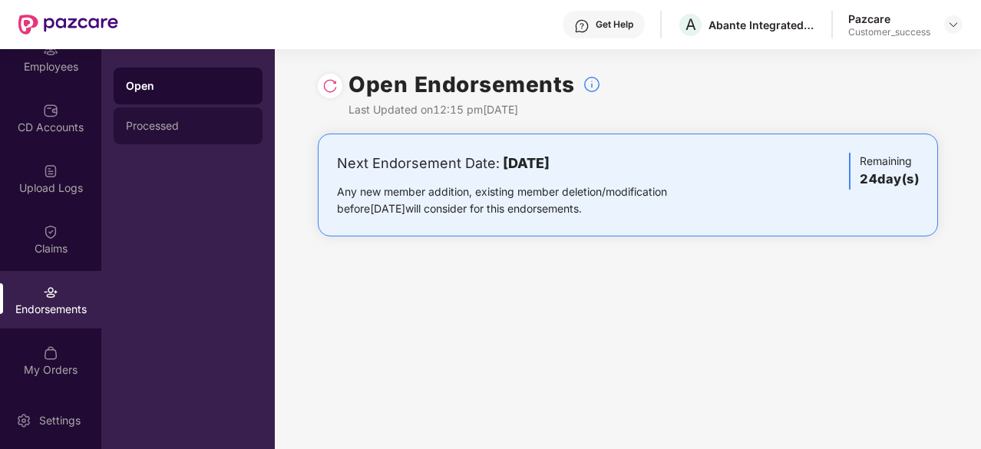
click at [172, 129] on div "Processed" at bounding box center [188, 126] width 124 height 12
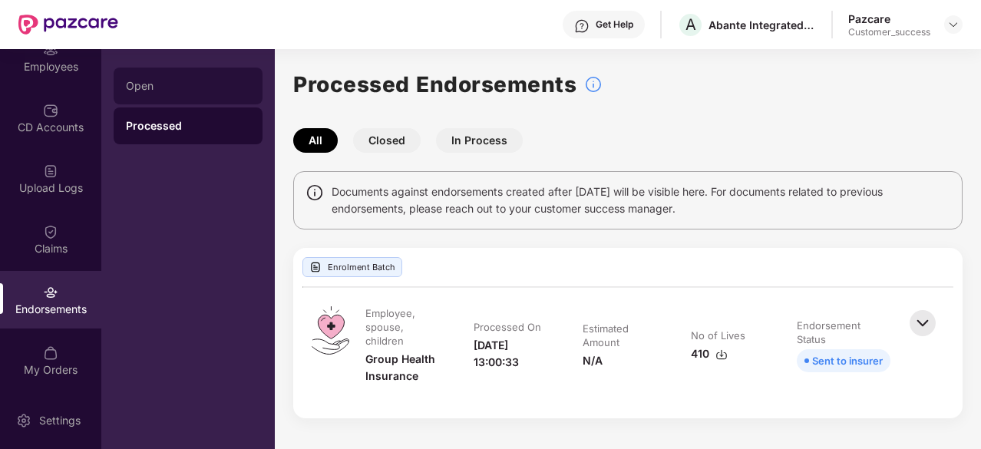
click at [191, 82] on div "Open" at bounding box center [188, 86] width 124 height 12
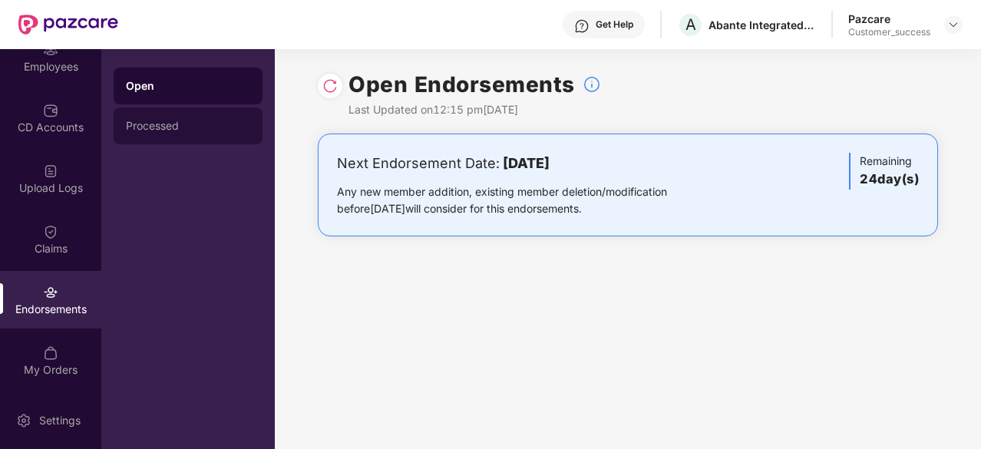
click at [219, 133] on div "Processed" at bounding box center [188, 125] width 149 height 37
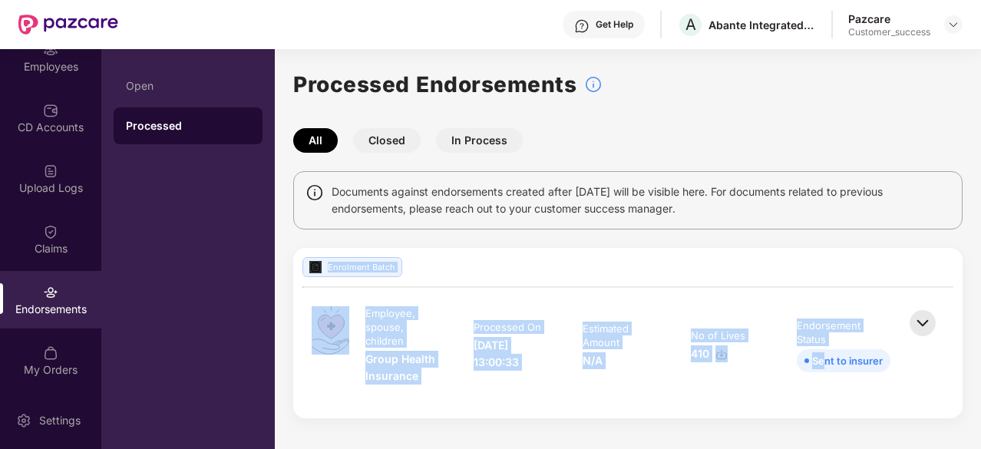
drag, startPoint x: 595, startPoint y: 285, endPoint x: 832, endPoint y: 358, distance: 248.1
click at [832, 358] on div "Enrolment Batch Employee, spouse, children Group Health Insurance Processed On …" at bounding box center [627, 333] width 669 height 170
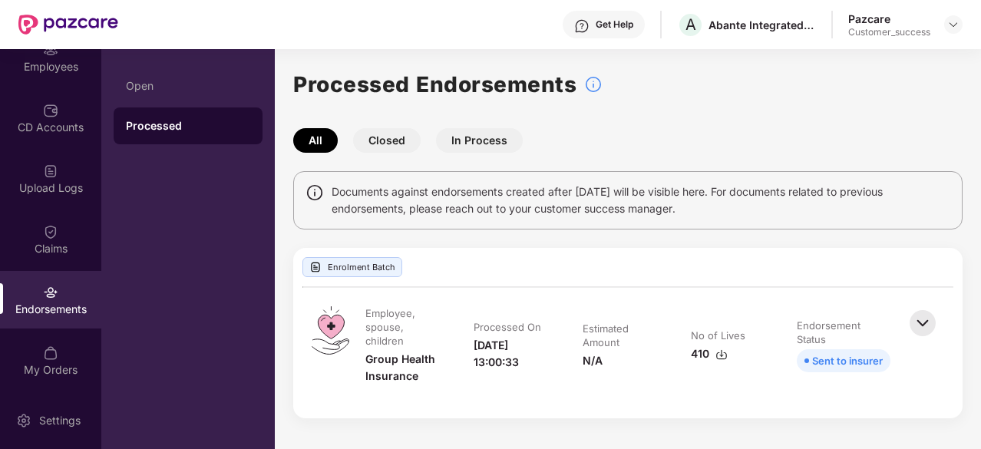
click at [913, 324] on img at bounding box center [922, 323] width 34 height 34
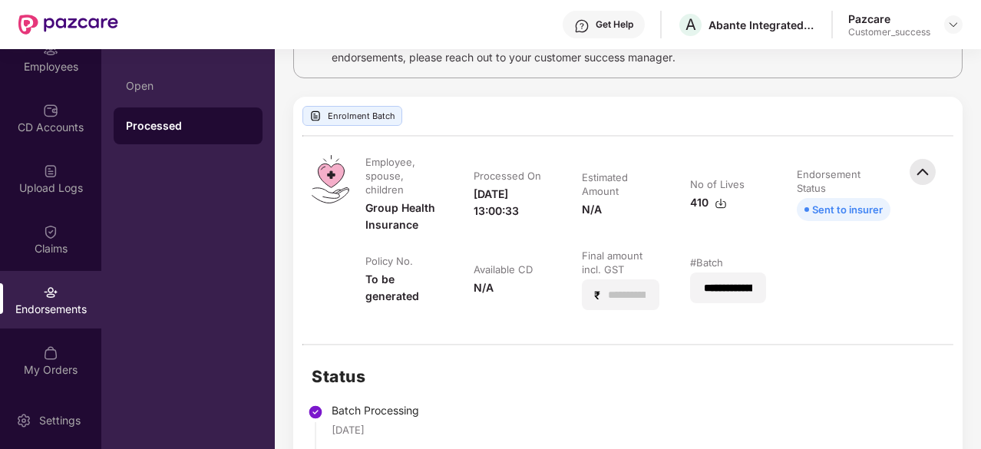
scroll to position [140, 0]
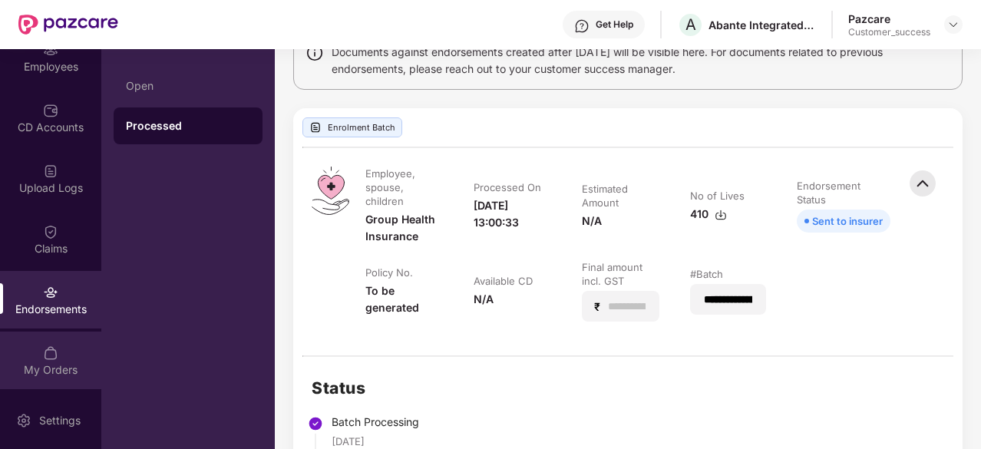
click at [55, 345] on img at bounding box center [50, 352] width 15 height 15
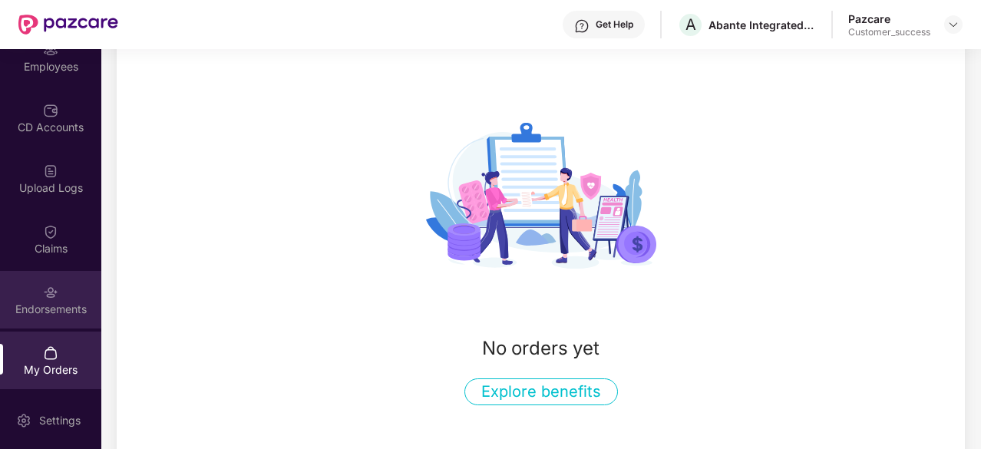
click at [48, 289] on img at bounding box center [50, 292] width 15 height 15
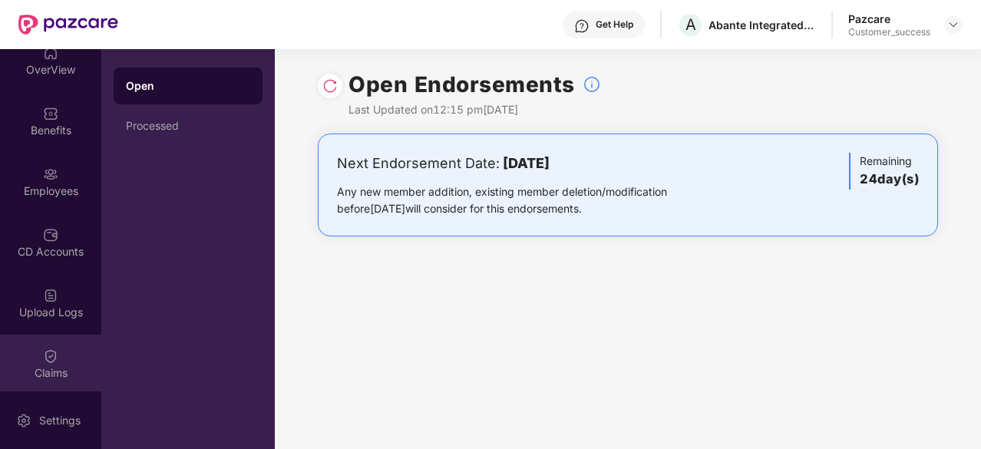
scroll to position [78, 0]
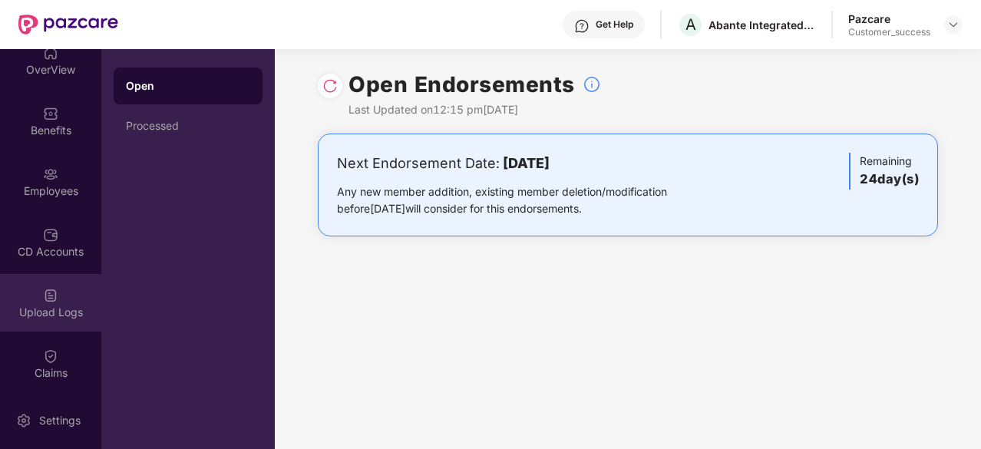
click at [23, 314] on div "Upload Logs" at bounding box center [50, 312] width 101 height 15
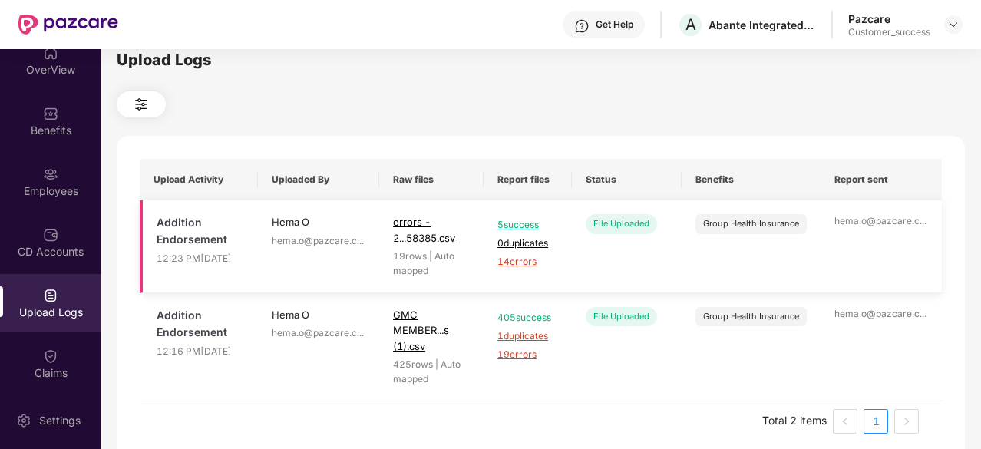
scroll to position [0, 0]
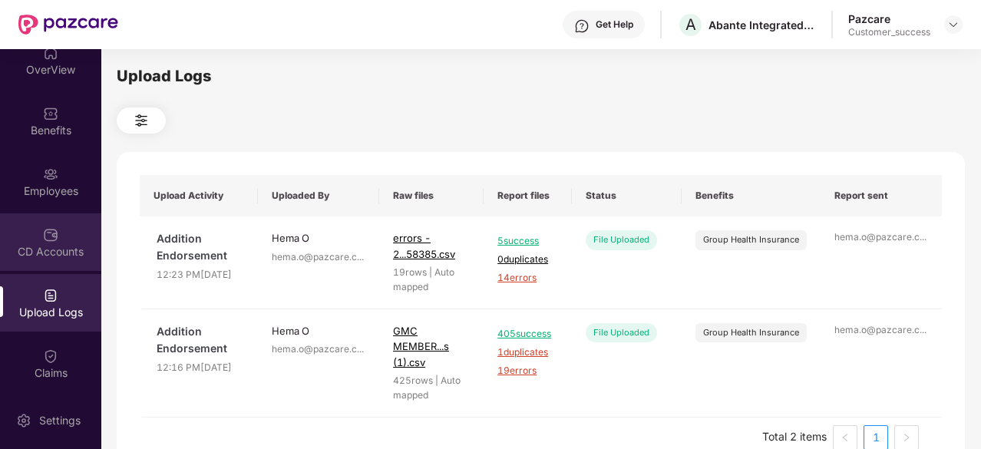
click at [53, 232] on img at bounding box center [50, 234] width 15 height 15
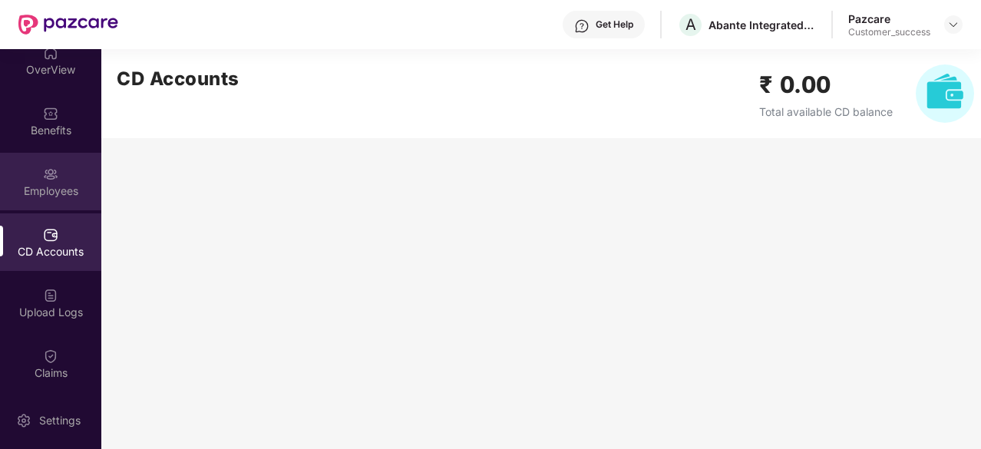
click at [55, 194] on div "Employees" at bounding box center [50, 190] width 101 height 15
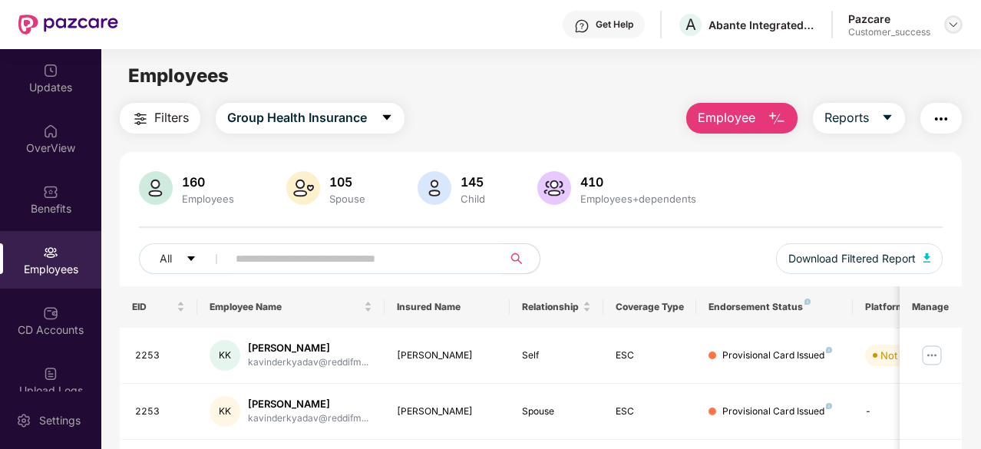
click at [947, 25] on img at bounding box center [953, 24] width 12 height 12
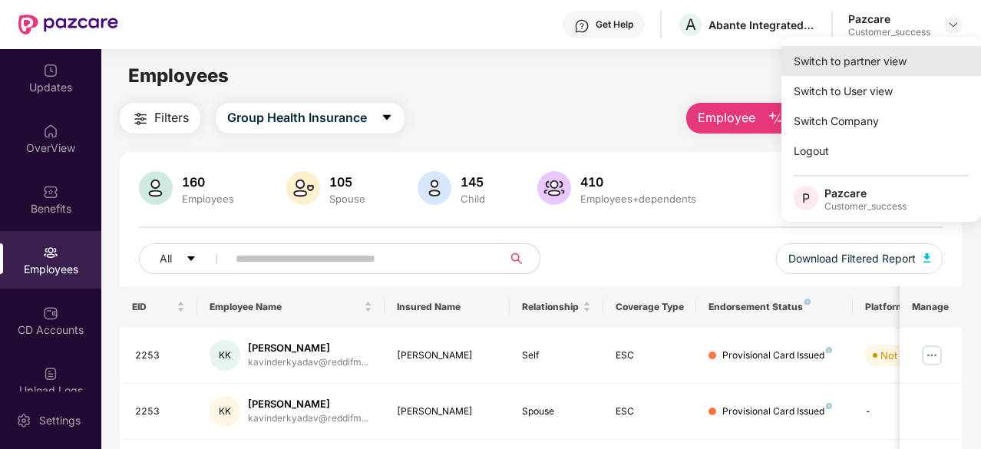
click at [893, 67] on div "Switch to partner view" at bounding box center [881, 61] width 200 height 30
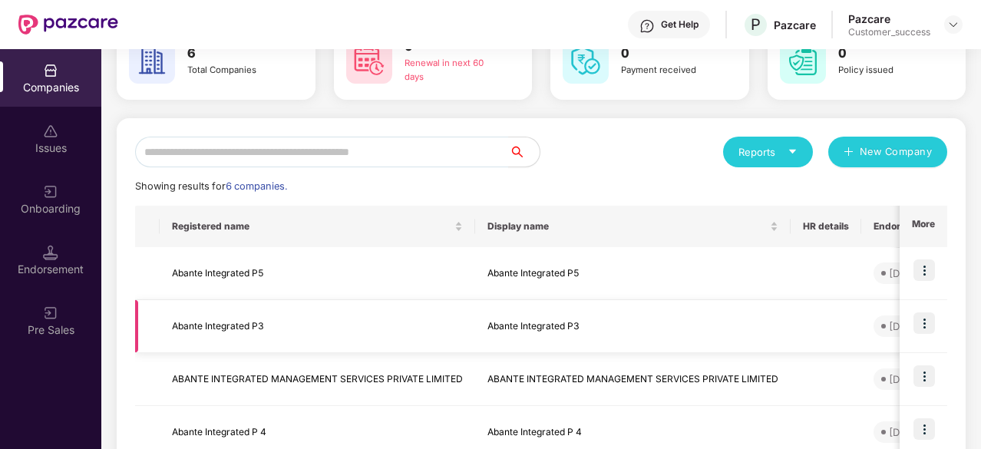
scroll to position [162, 0]
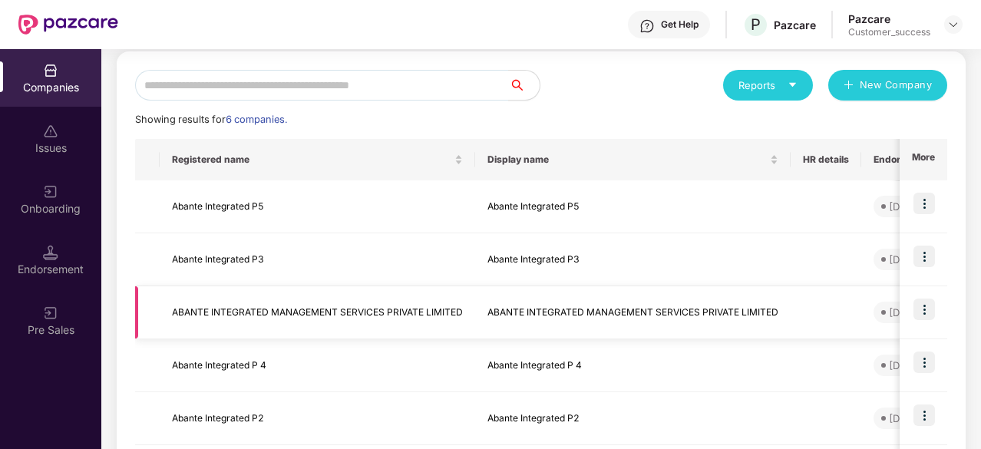
click at [929, 311] on img at bounding box center [923, 308] width 21 height 21
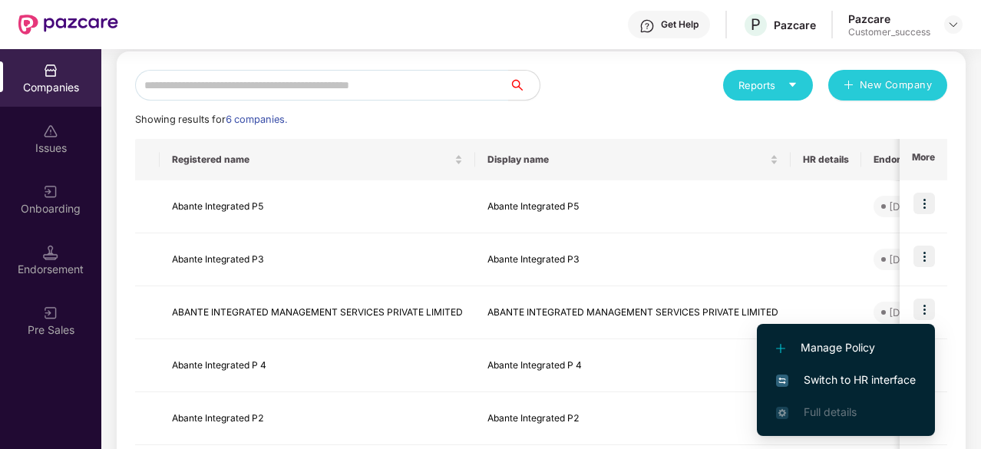
click at [873, 372] on span "Switch to HR interface" at bounding box center [846, 379] width 140 height 17
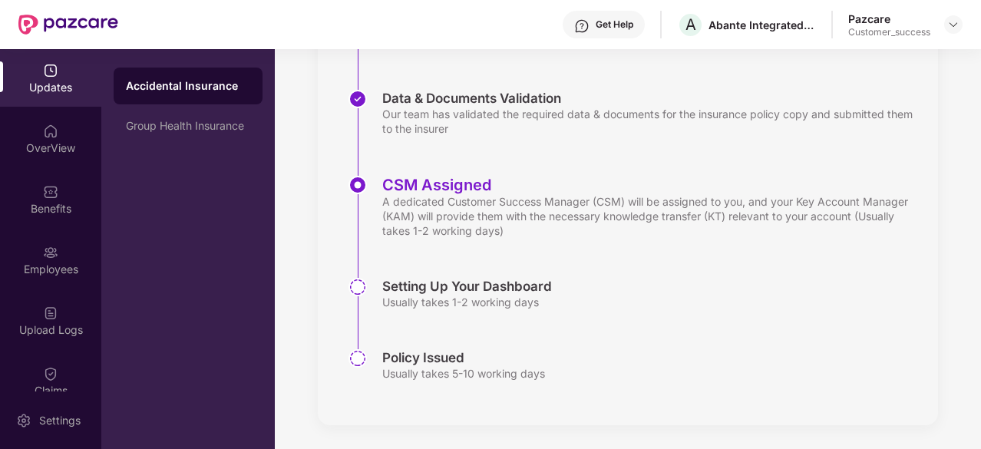
scroll to position [293, 0]
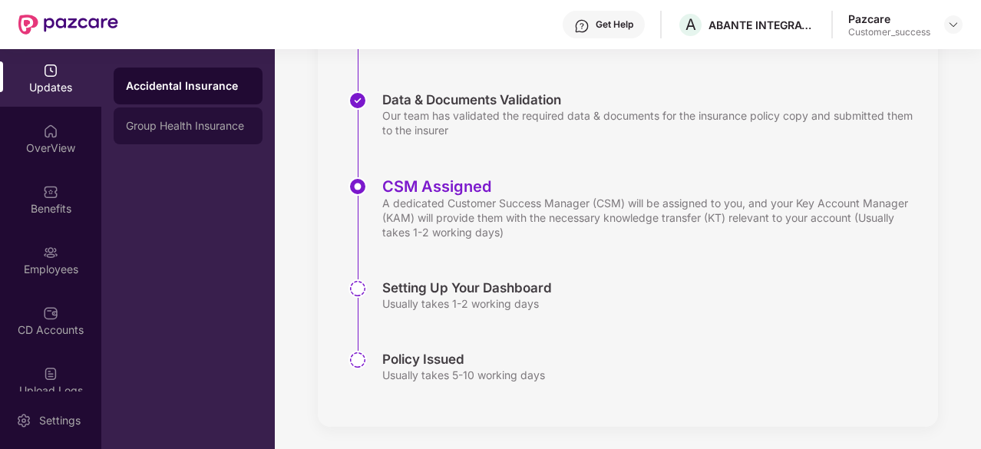
click at [200, 114] on div "Group Health Insurance" at bounding box center [188, 125] width 149 height 37
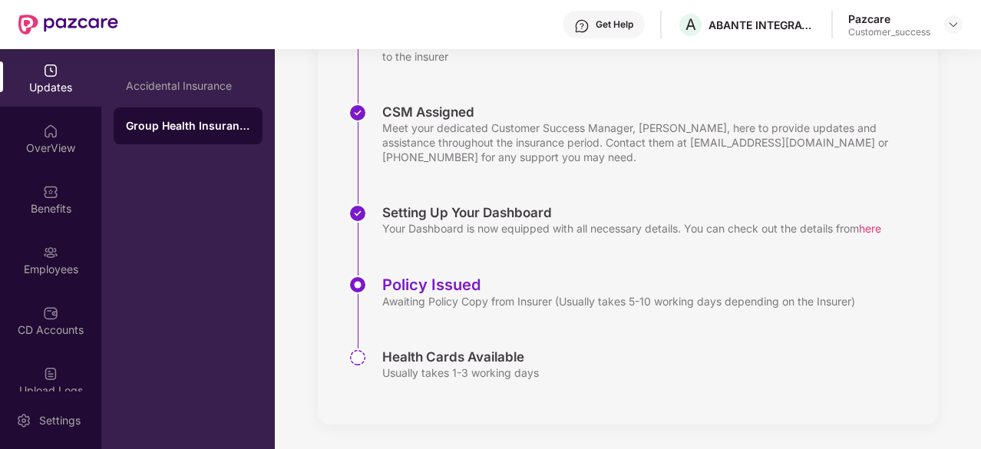
scroll to position [365, 0]
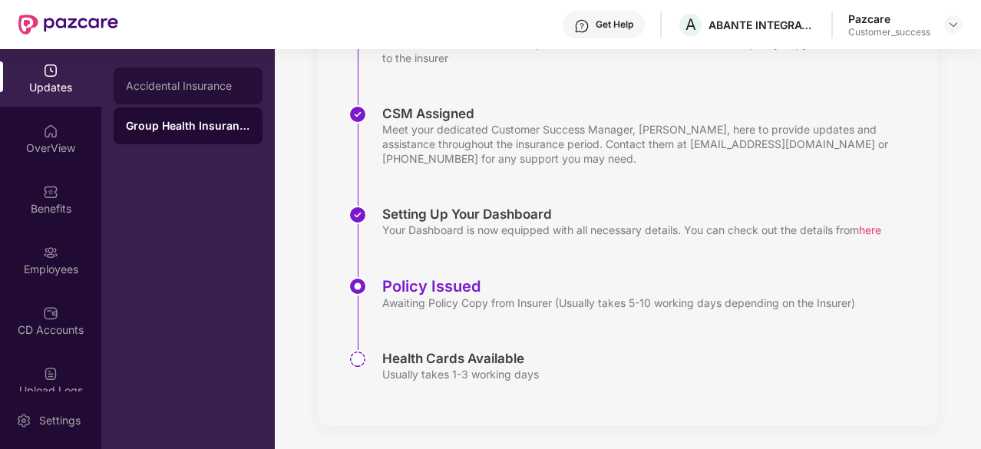
click at [214, 100] on div "Accidental Insurance" at bounding box center [188, 86] width 149 height 37
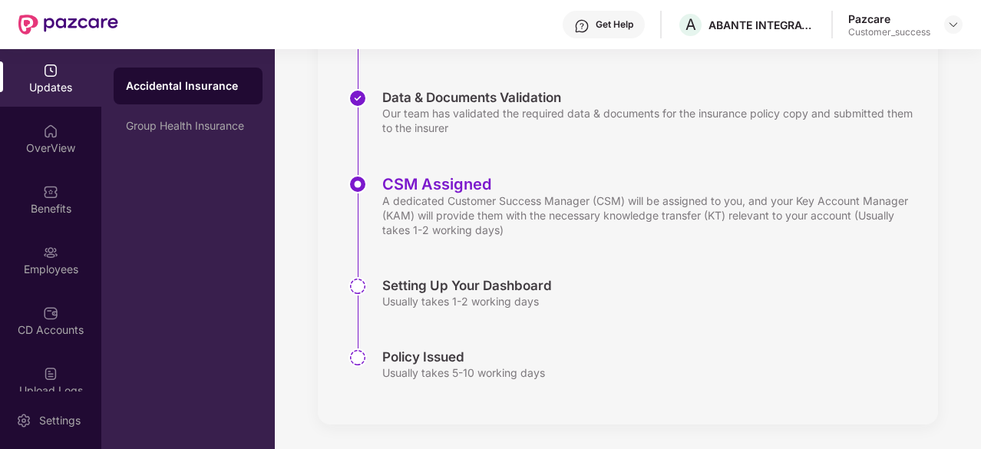
scroll to position [295, 0]
click at [213, 130] on div "Group Health Insurance" at bounding box center [188, 126] width 124 height 12
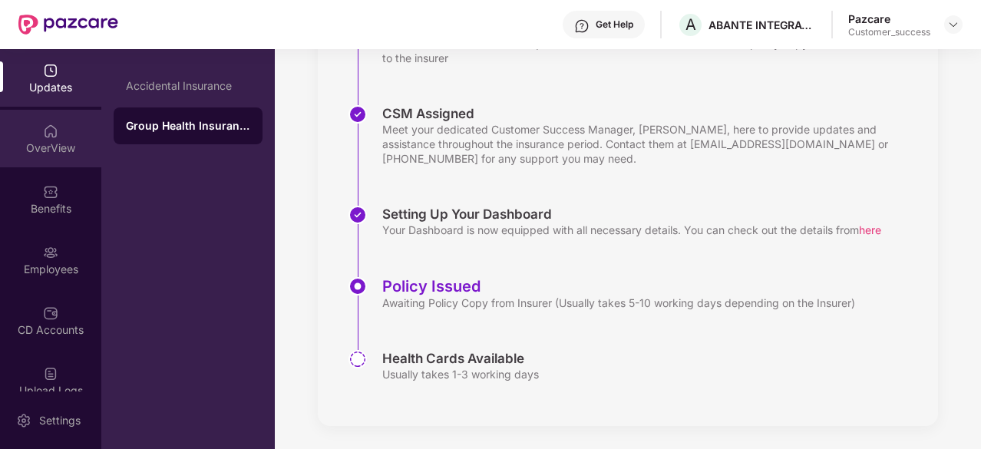
click at [51, 134] on img at bounding box center [50, 131] width 15 height 15
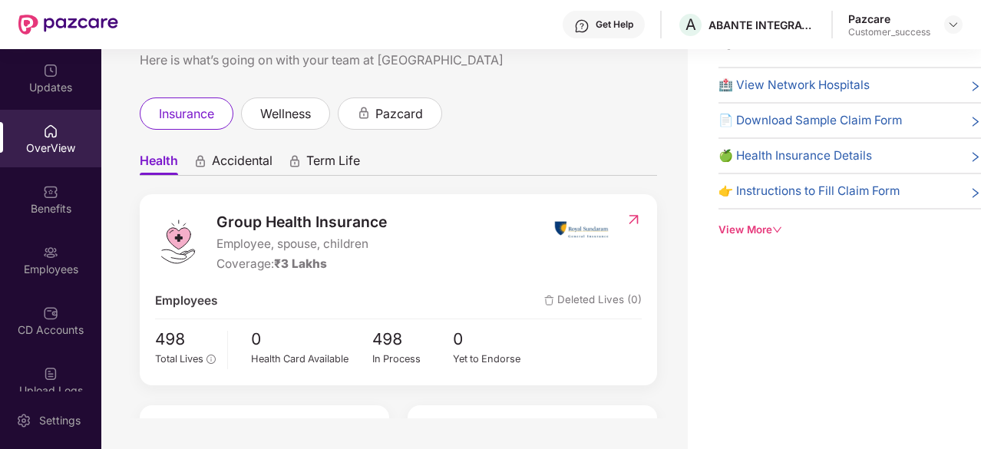
scroll to position [0, 0]
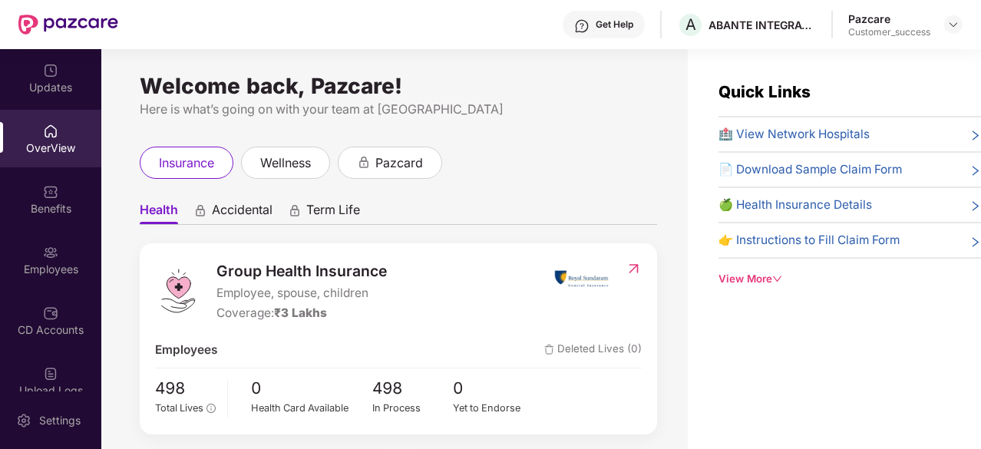
click at [243, 208] on span "Accidental" at bounding box center [242, 213] width 61 height 22
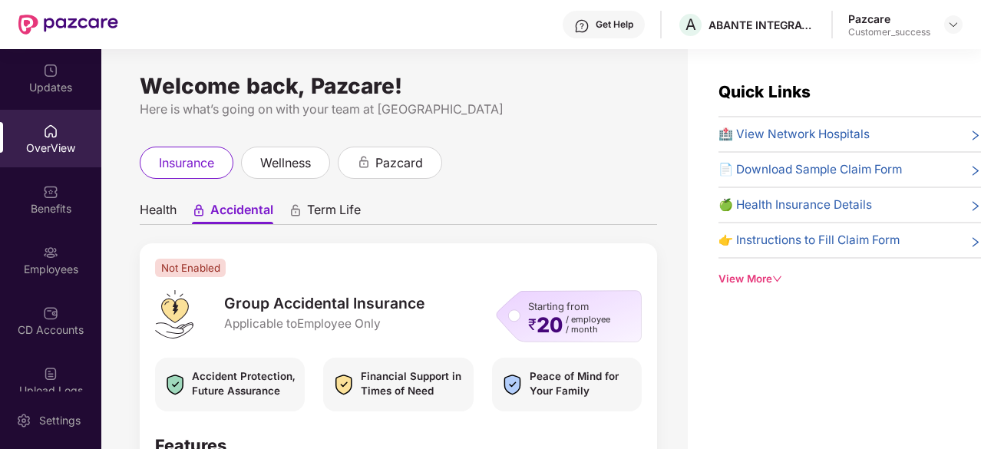
click at [328, 210] on span "Term Life" at bounding box center [334, 213] width 54 height 22
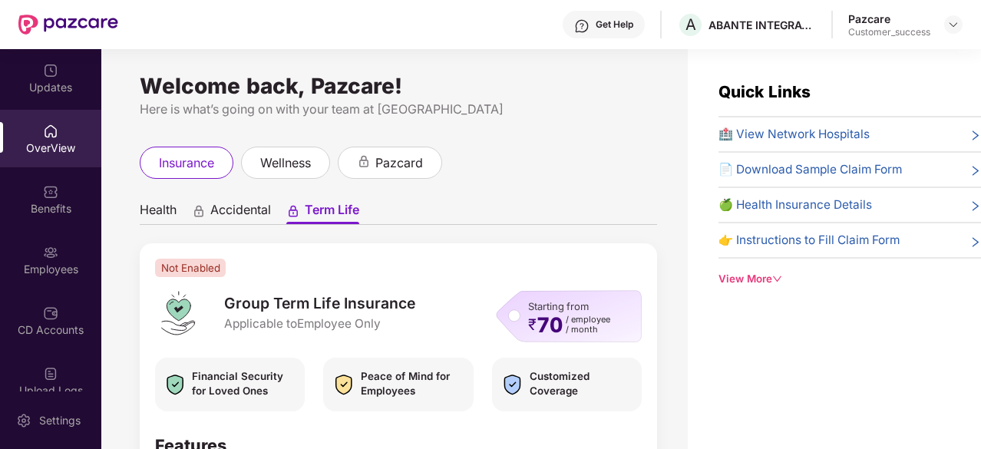
click at [241, 206] on span "Accidental" at bounding box center [240, 213] width 61 height 22
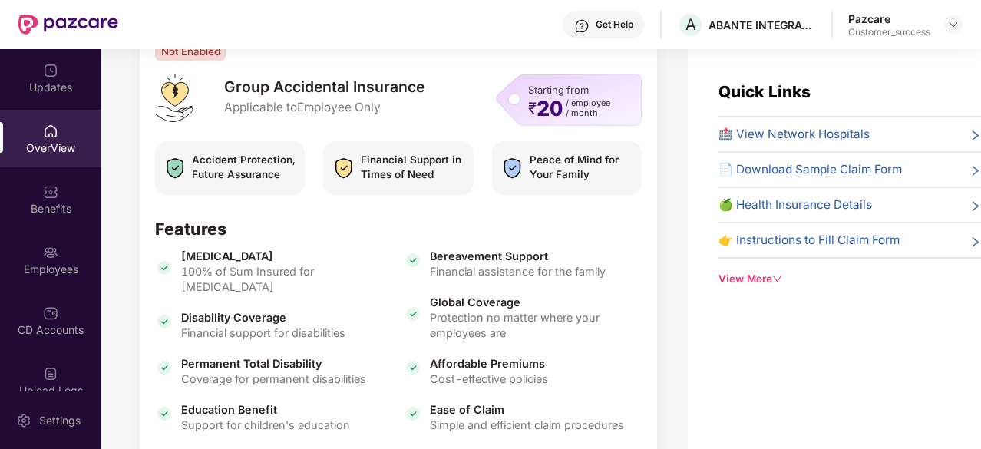
scroll to position [215, 0]
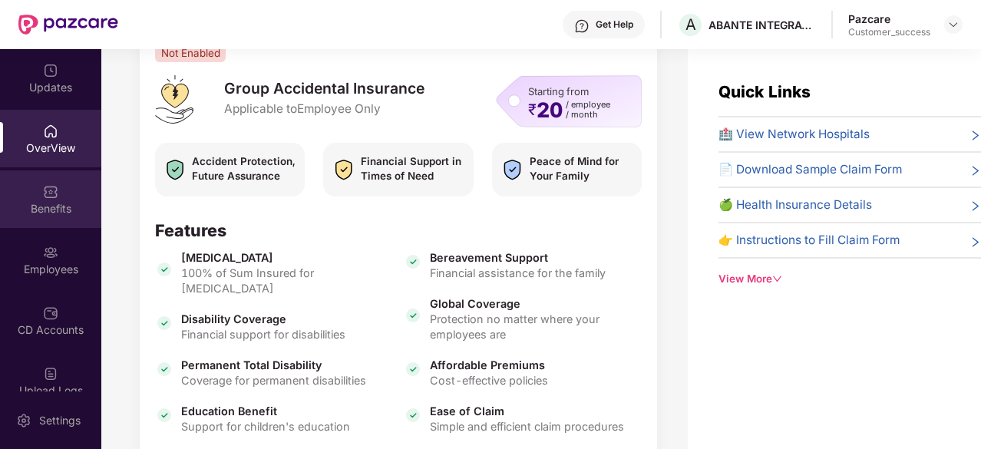
click at [64, 217] on div "Benefits" at bounding box center [50, 199] width 101 height 58
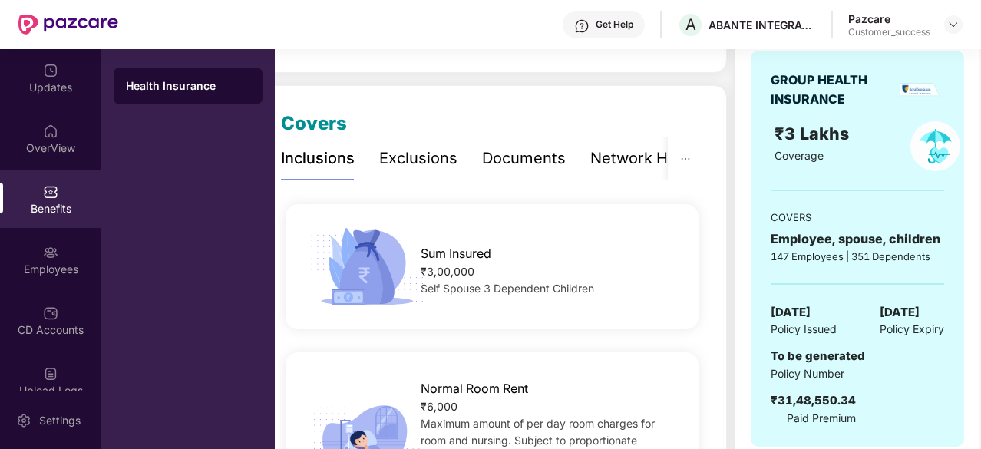
scroll to position [162, 0]
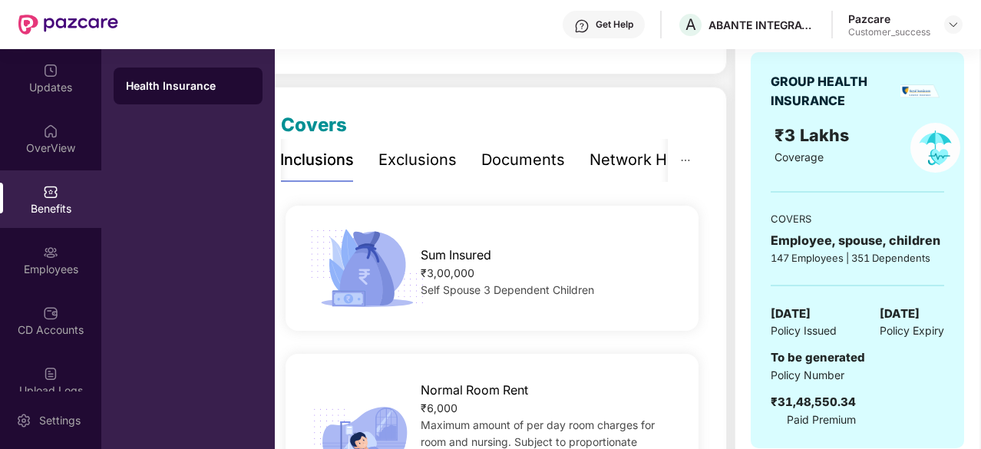
click at [401, 159] on div "Exclusions" at bounding box center [417, 160] width 78 height 24
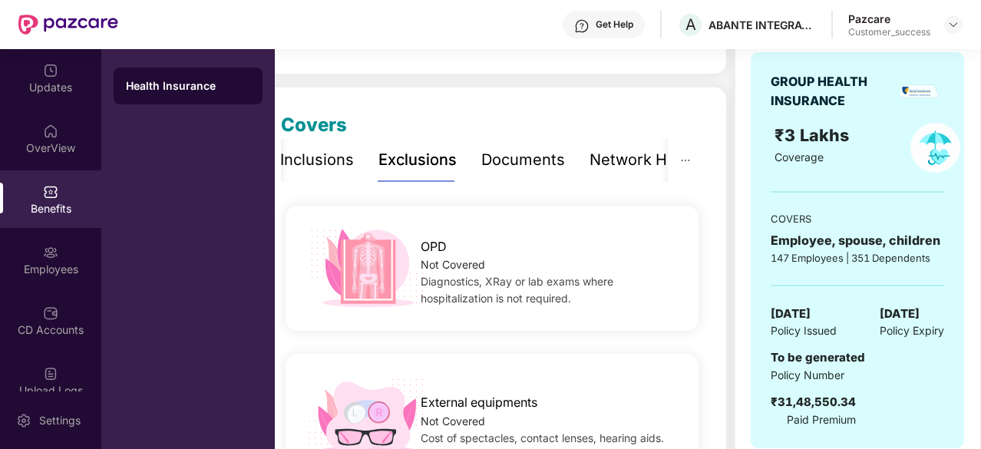
click at [506, 155] on div "Documents" at bounding box center [523, 160] width 84 height 24
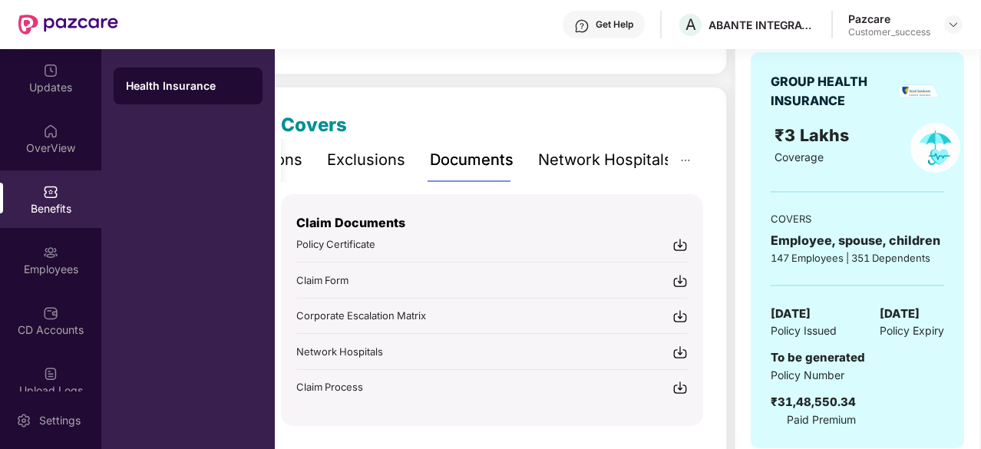
click at [632, 163] on div "Network Hospitals" at bounding box center [605, 160] width 134 height 24
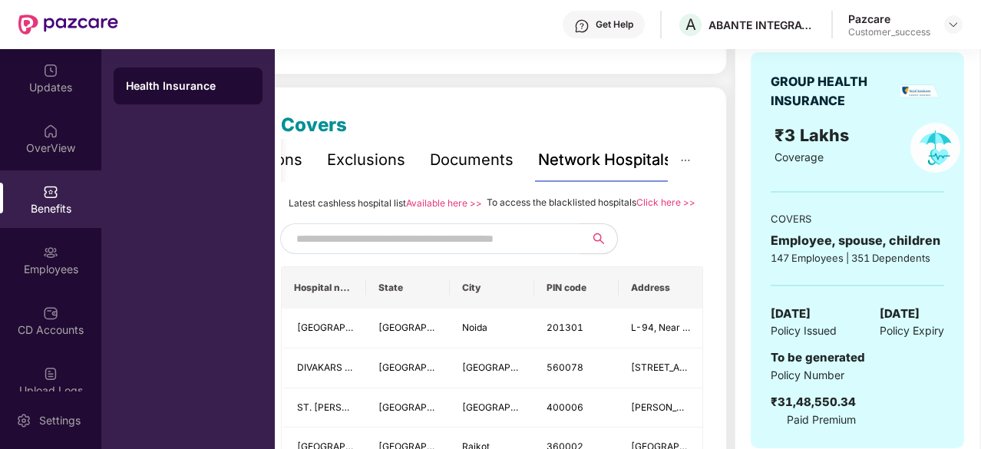
click at [473, 162] on div "Documents" at bounding box center [472, 160] width 84 height 24
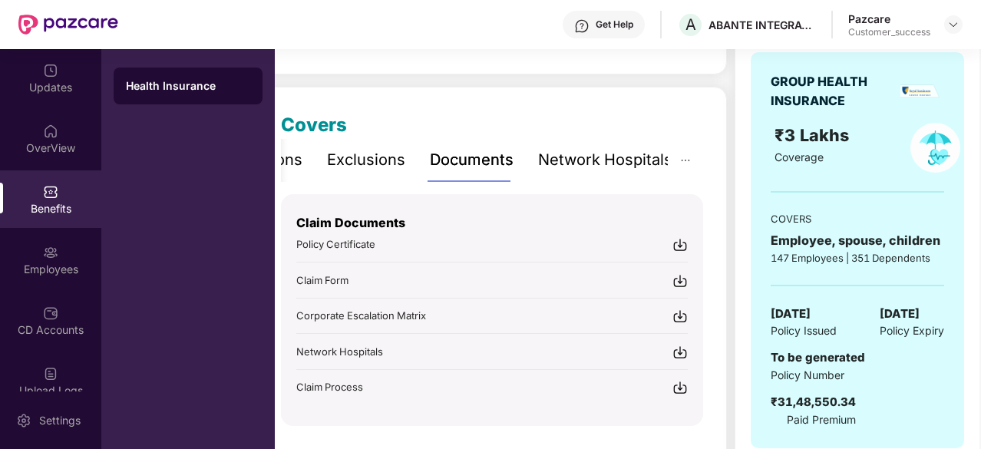
click at [367, 161] on div "Exclusions" at bounding box center [366, 160] width 78 height 24
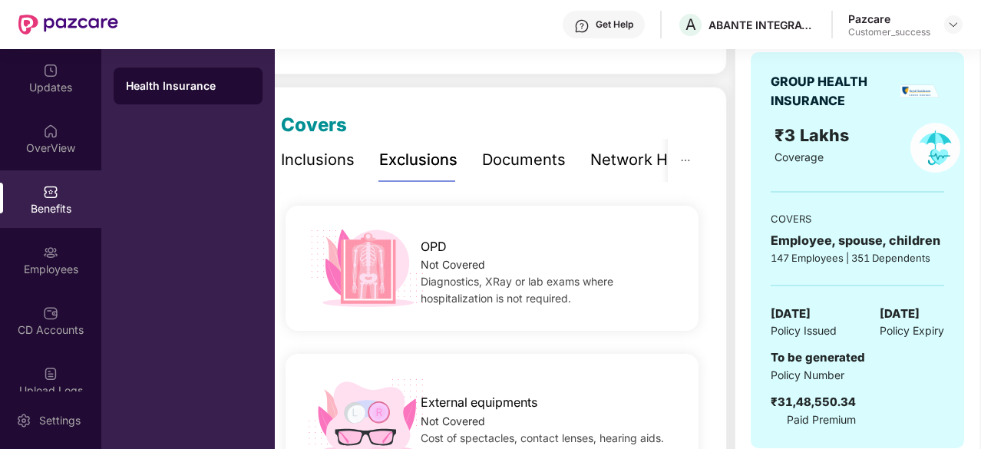
click at [321, 170] on div "Inclusions" at bounding box center [318, 160] width 74 height 24
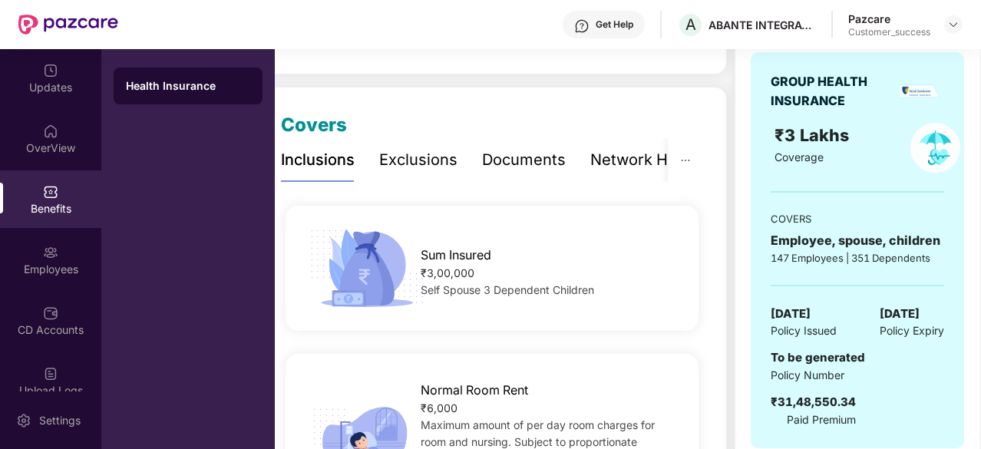
click at [559, 161] on div "Documents" at bounding box center [524, 160] width 84 height 24
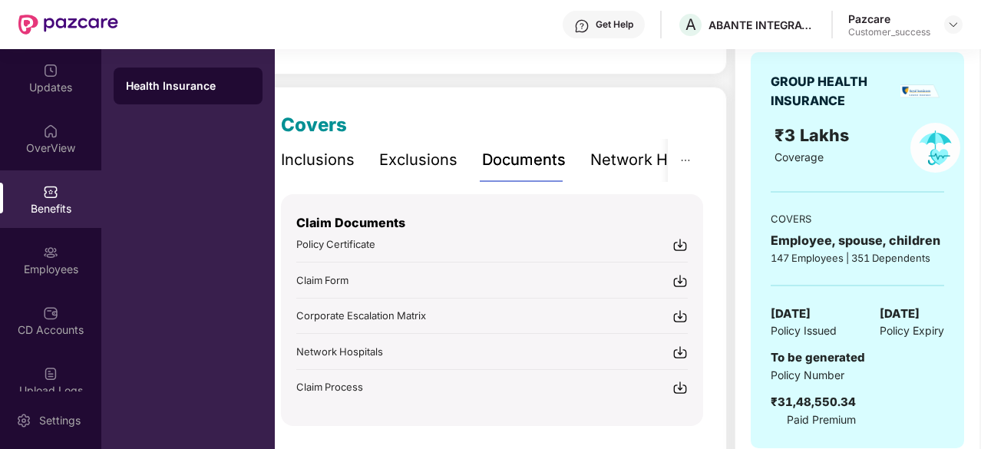
click at [635, 174] on div "Network Hospitals" at bounding box center [657, 160] width 134 height 42
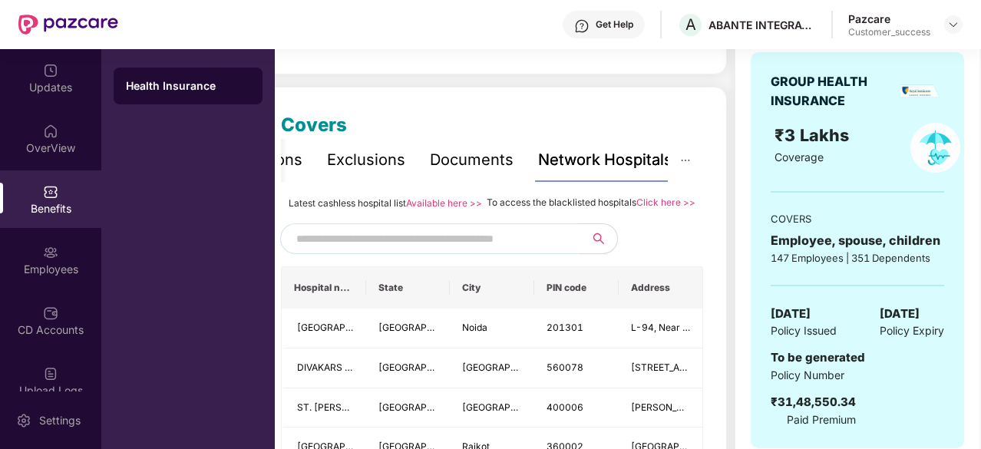
click at [449, 173] on div "Documents" at bounding box center [472, 160] width 84 height 42
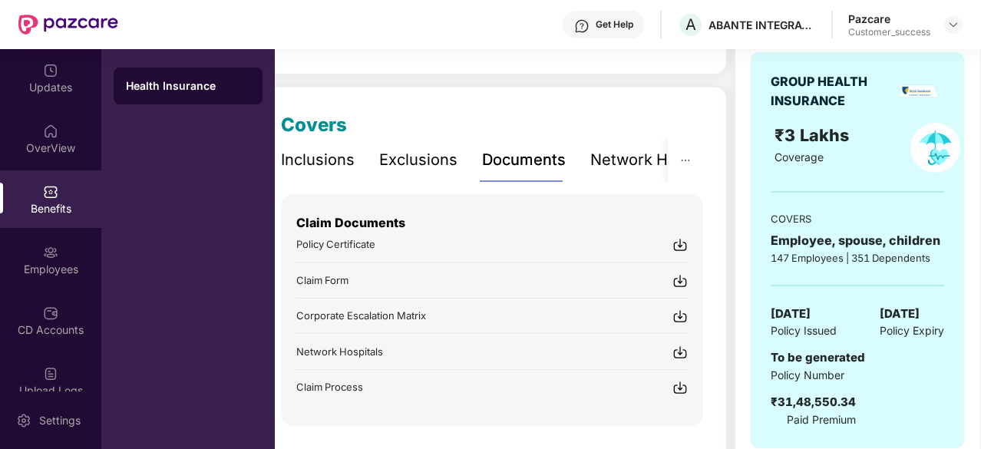
click at [449, 173] on div "Exclusions" at bounding box center [418, 160] width 78 height 42
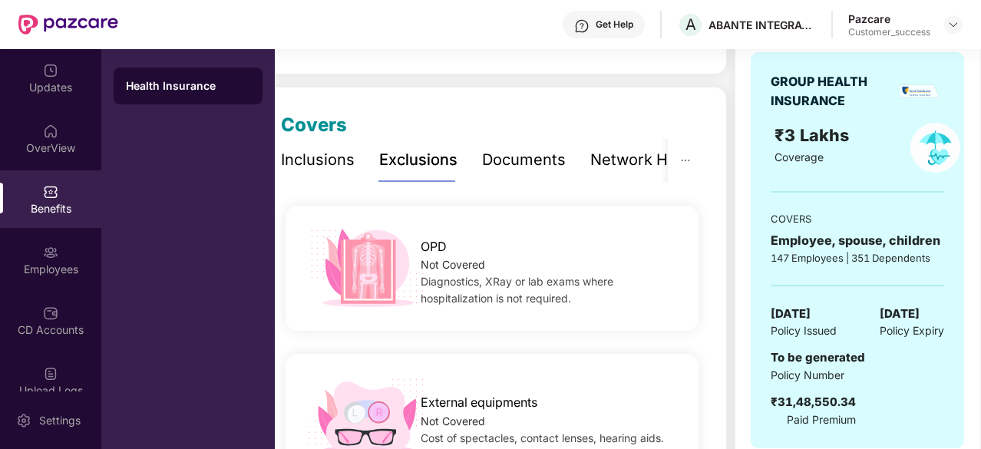
click at [312, 168] on div "Inclusions" at bounding box center [318, 160] width 74 height 24
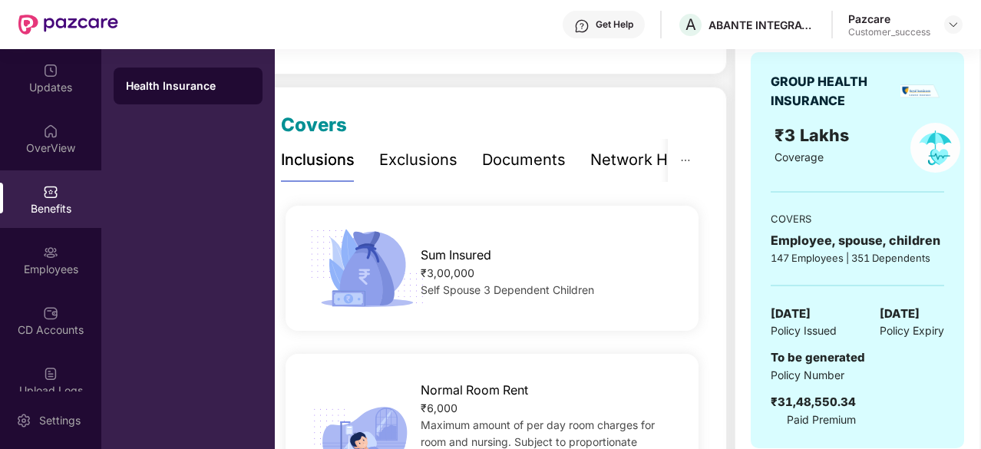
click at [405, 173] on div "Exclusions" at bounding box center [418, 160] width 78 height 42
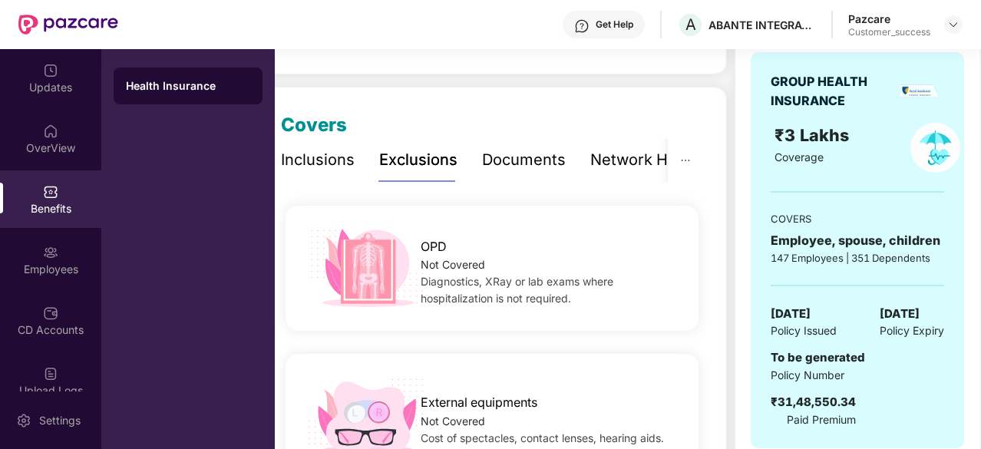
click at [342, 163] on div "Inclusions" at bounding box center [318, 160] width 74 height 24
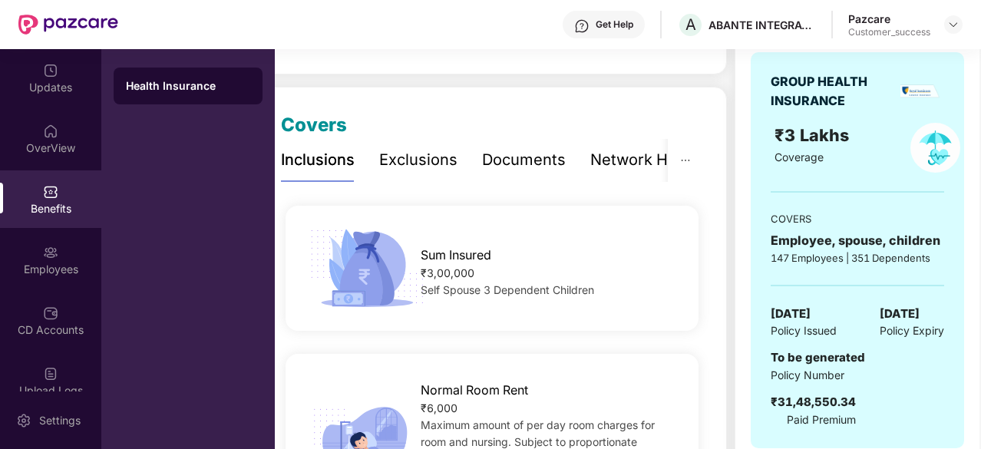
click at [549, 154] on div "Documents" at bounding box center [524, 160] width 84 height 24
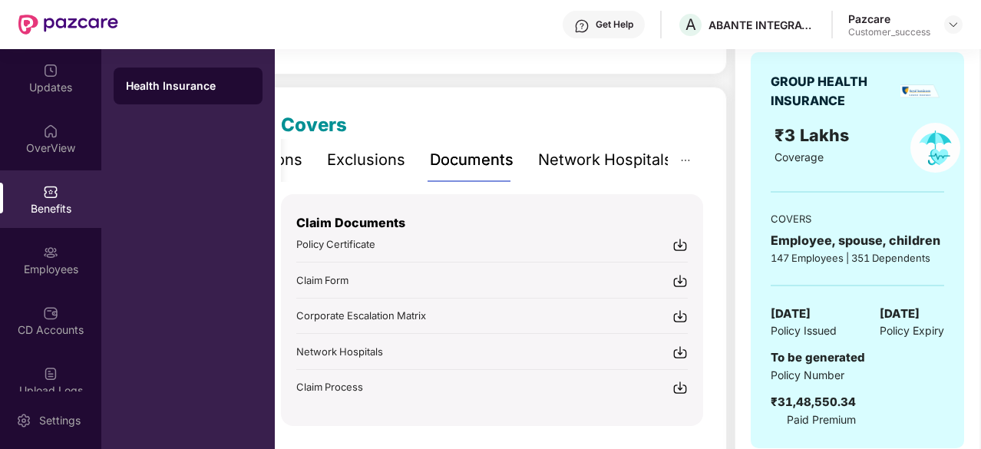
click at [645, 162] on div "Network Hospitals" at bounding box center [605, 160] width 134 height 24
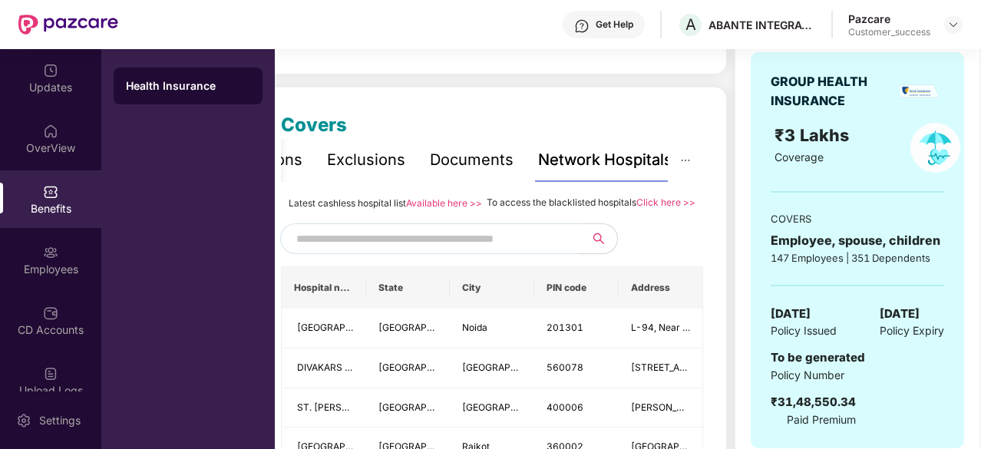
click at [451, 166] on div "Documents" at bounding box center [472, 160] width 84 height 24
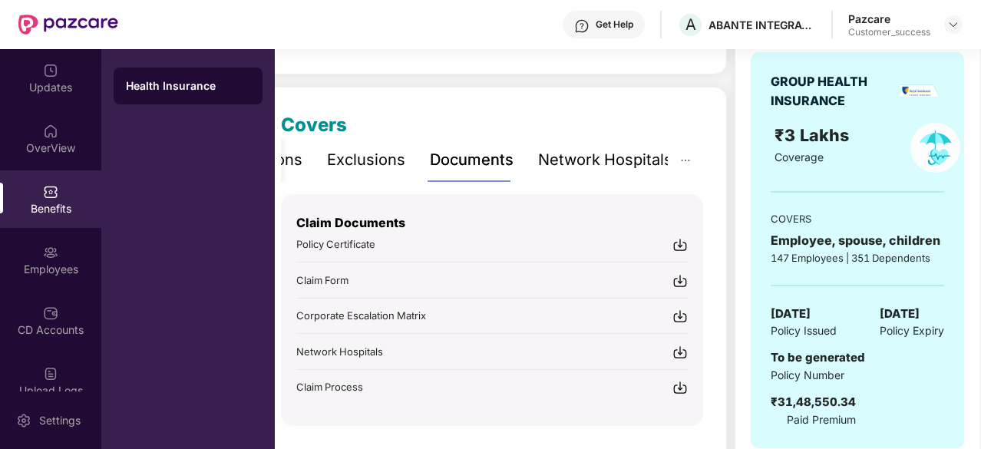
click at [344, 167] on div "Exclusions" at bounding box center [366, 160] width 78 height 24
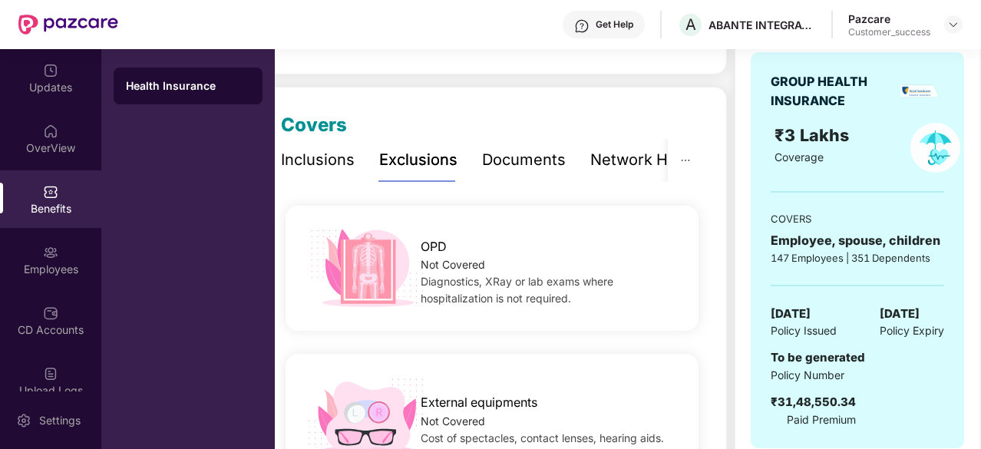
click at [295, 163] on div "Inclusions" at bounding box center [318, 160] width 74 height 24
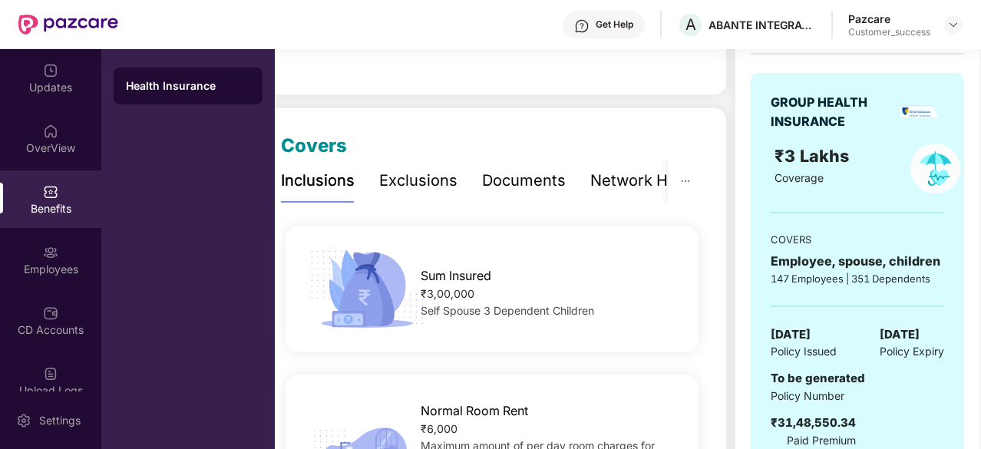
scroll to position [140, 0]
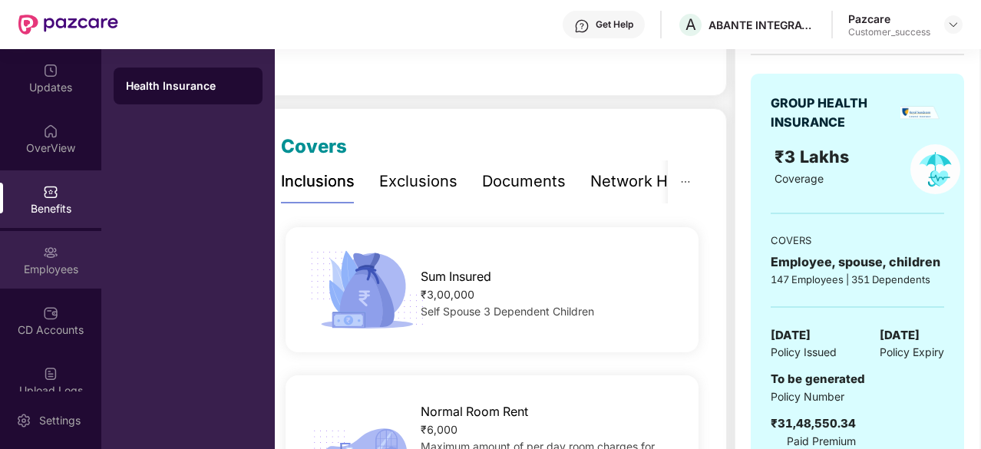
click at [48, 256] on img at bounding box center [50, 252] width 15 height 15
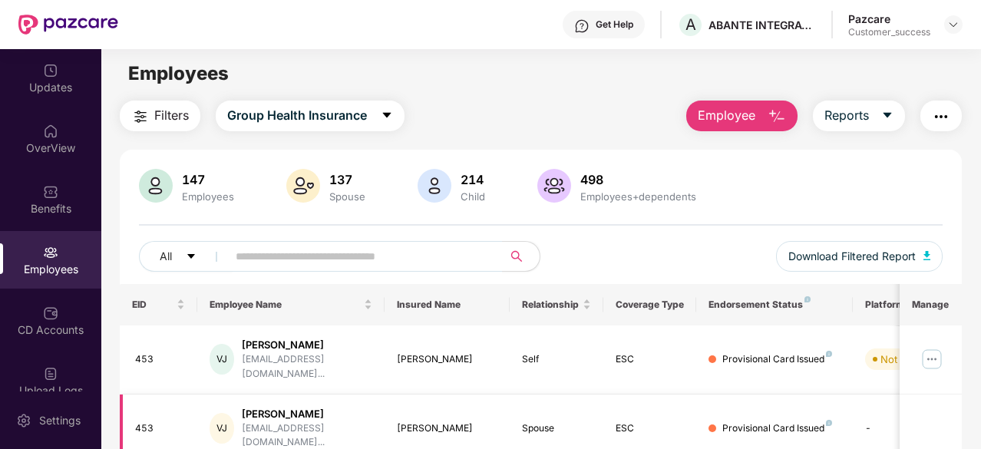
scroll to position [0, 0]
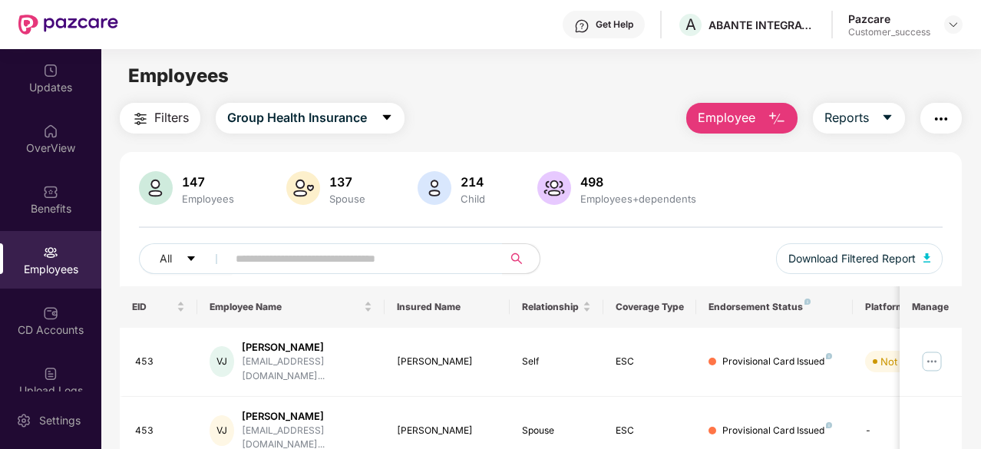
click at [408, 217] on div "147 Employees 137 Spouse 214 Child 498 Employees+dependents All Download Filter…" at bounding box center [541, 228] width 842 height 115
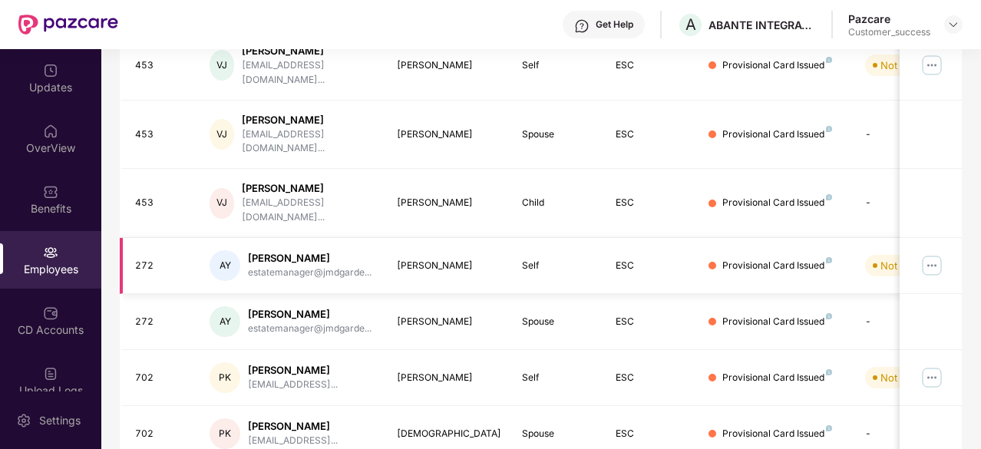
scroll to position [384, 0]
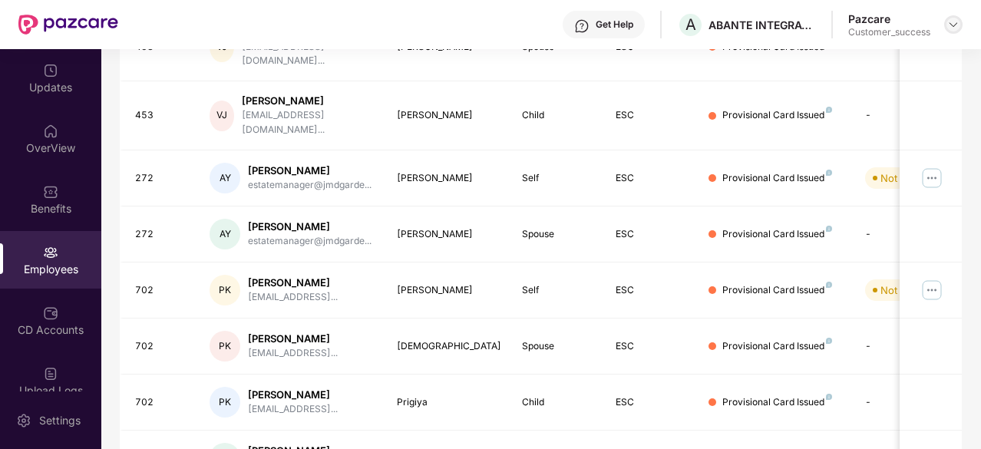
click at [953, 27] on img at bounding box center [953, 24] width 12 height 12
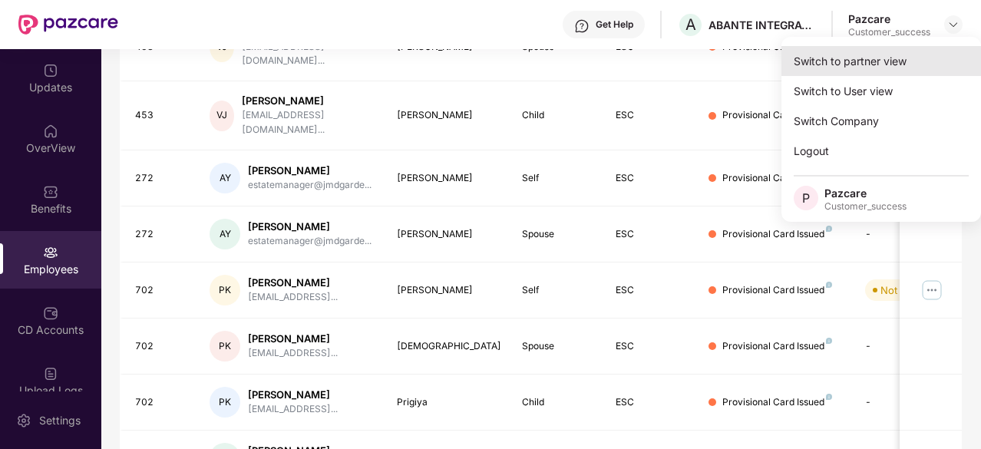
click at [878, 71] on div "Switch to partner view" at bounding box center [881, 61] width 200 height 30
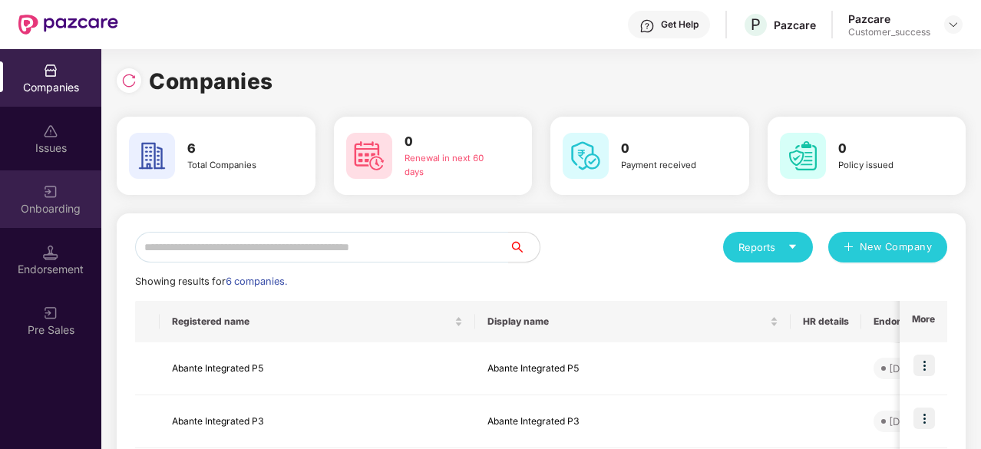
click at [64, 218] on div "Onboarding" at bounding box center [50, 199] width 101 height 58
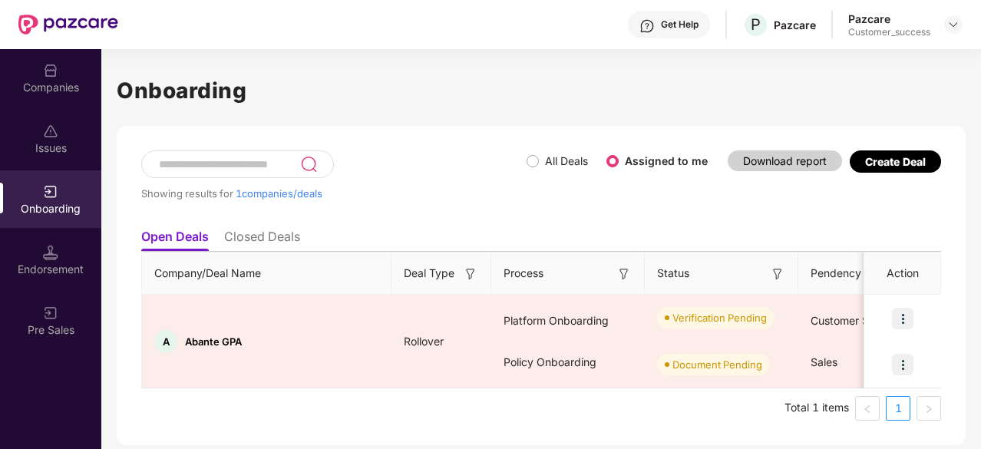
click at [60, 89] on div "Companies" at bounding box center [50, 87] width 101 height 15
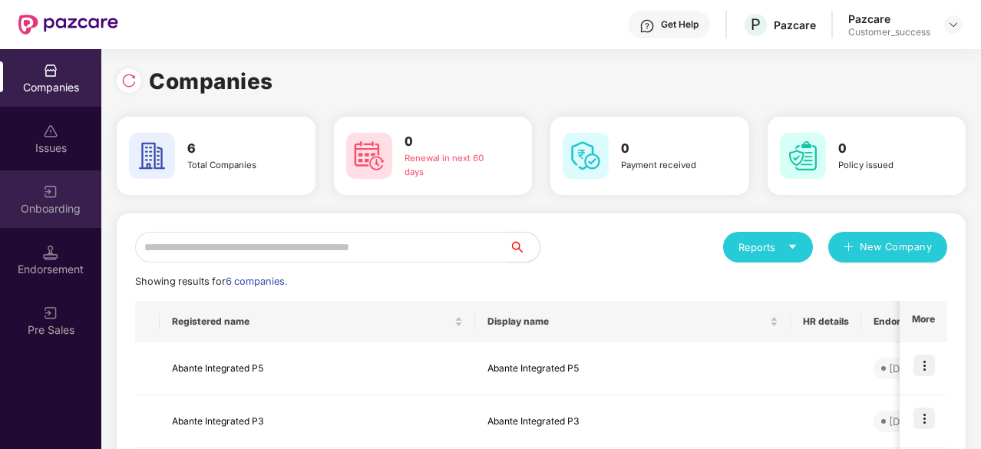
click at [68, 207] on div "Onboarding" at bounding box center [50, 208] width 101 height 15
